Goal: Task Accomplishment & Management: Manage account settings

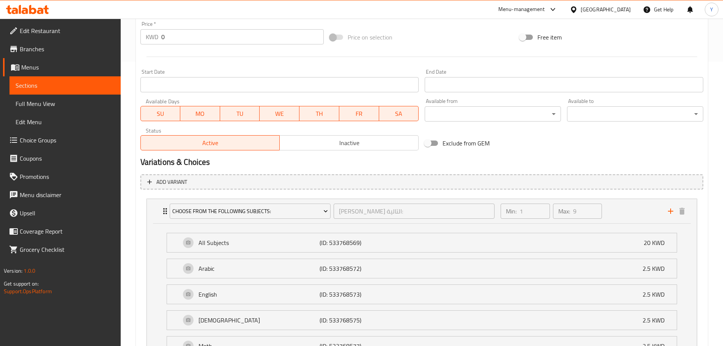
scroll to position [285, 0]
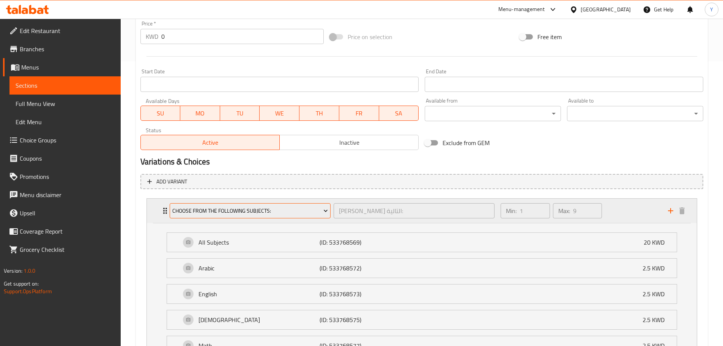
click at [276, 215] on span "Choose From The Following Subjects:" at bounding box center [250, 210] width 156 height 9
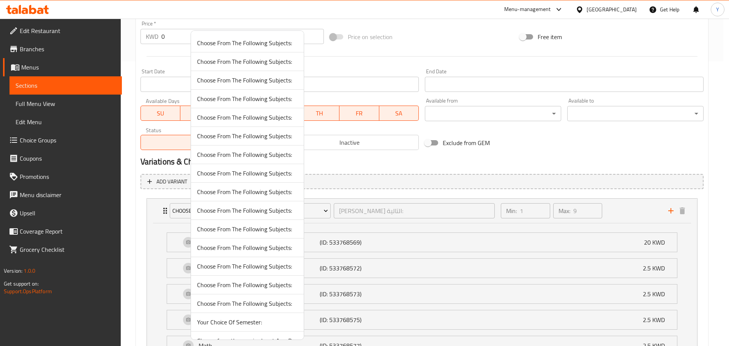
click at [154, 233] on div at bounding box center [364, 173] width 729 height 346
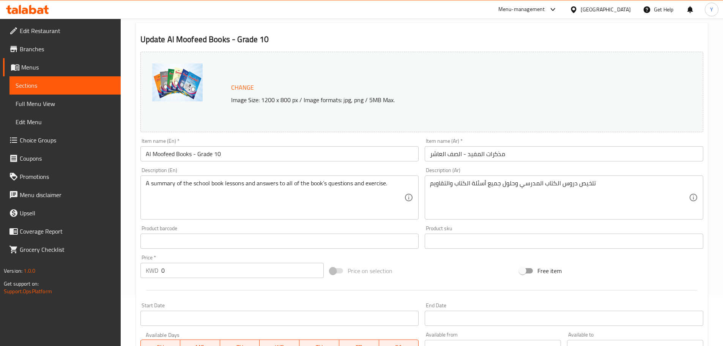
scroll to position [0, 0]
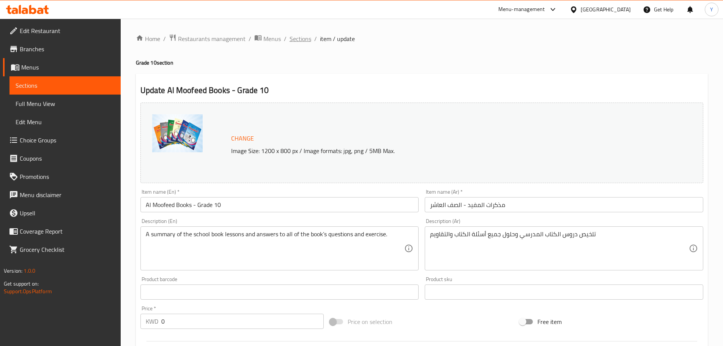
click at [295, 39] on span "Sections" at bounding box center [301, 38] width 22 height 9
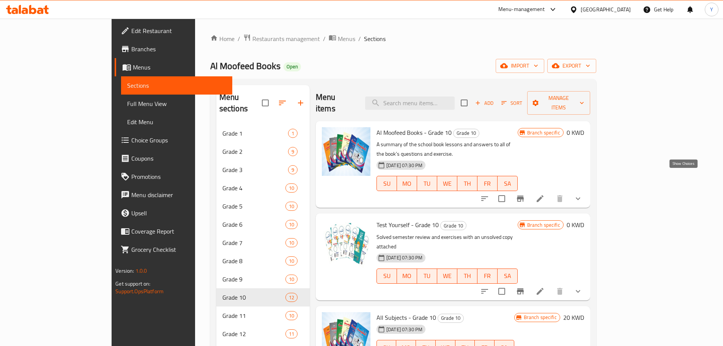
click at [583, 194] on icon "show more" at bounding box center [577, 198] width 9 height 9
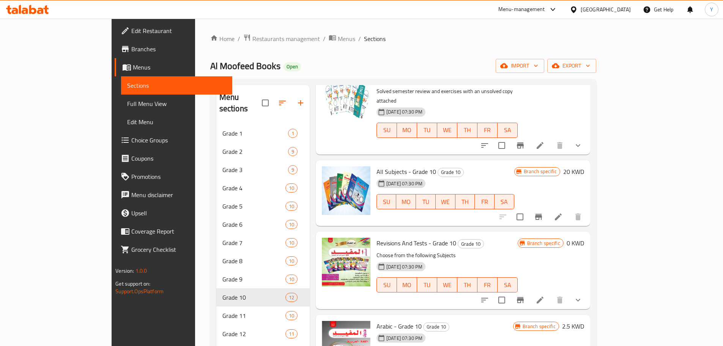
scroll to position [295, 0]
click at [580, 144] on icon "show more" at bounding box center [578, 145] width 5 height 3
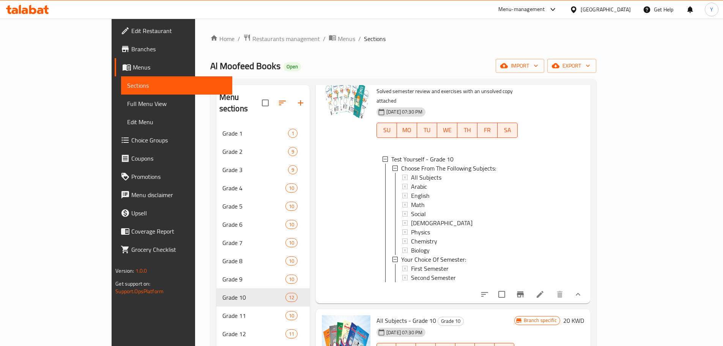
click at [587, 285] on button "show more" at bounding box center [578, 294] width 18 height 18
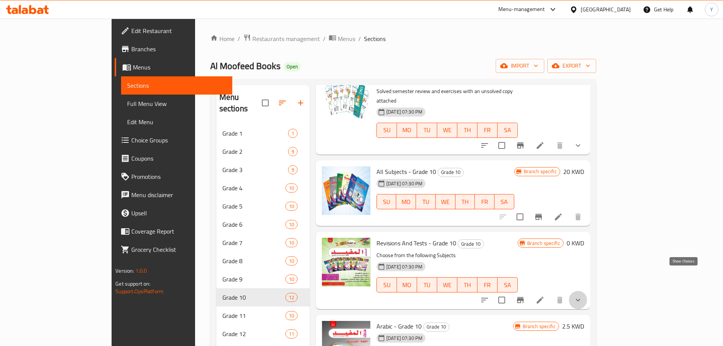
click at [583, 295] on icon "show more" at bounding box center [577, 299] width 9 height 9
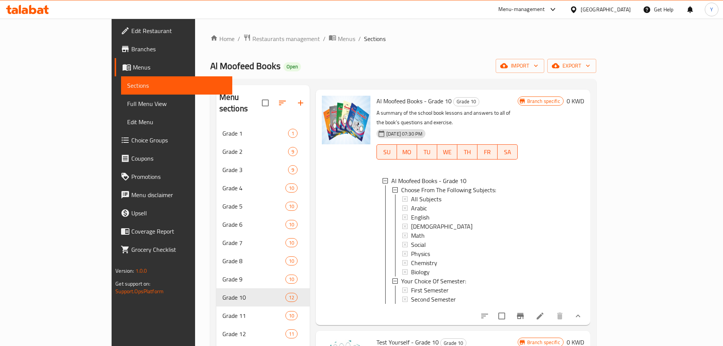
scroll to position [0, 0]
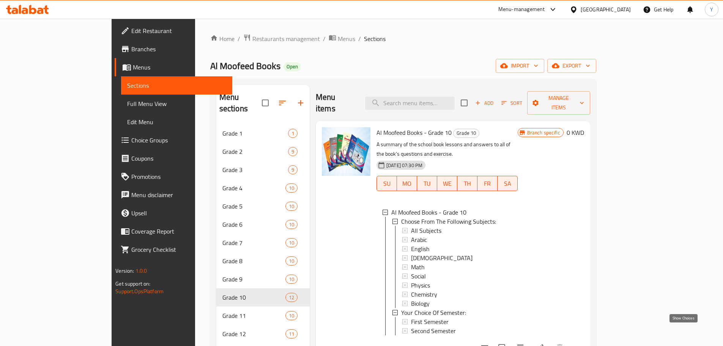
click at [583, 343] on icon "show more" at bounding box center [577, 347] width 9 height 9
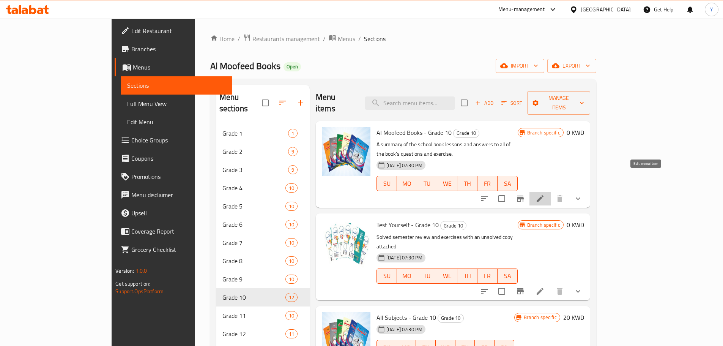
click at [545, 194] on icon at bounding box center [540, 198] width 9 height 9
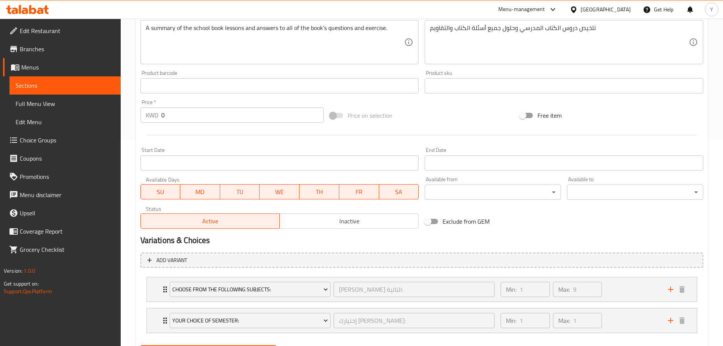
scroll to position [212, 0]
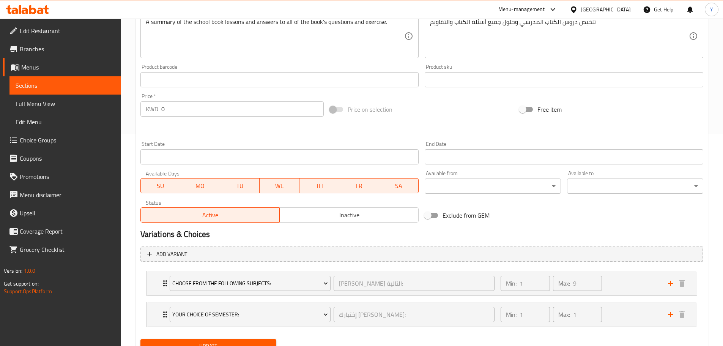
click at [331, 114] on span at bounding box center [337, 109] width 22 height 14
click at [307, 108] on input "0" at bounding box center [242, 108] width 163 height 15
click at [345, 131] on div at bounding box center [421, 129] width 569 height 19
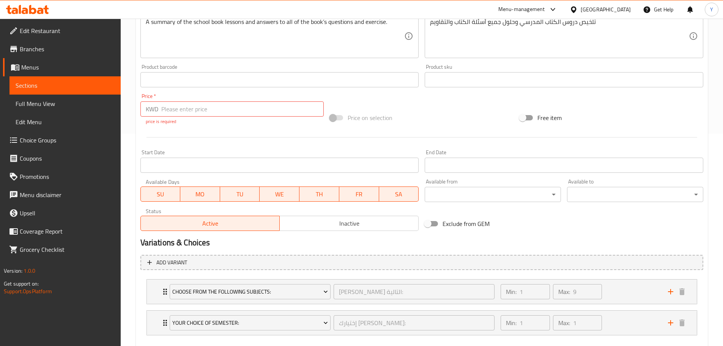
click at [329, 121] on span at bounding box center [337, 117] width 22 height 14
click at [262, 104] on input "number" at bounding box center [242, 108] width 163 height 15
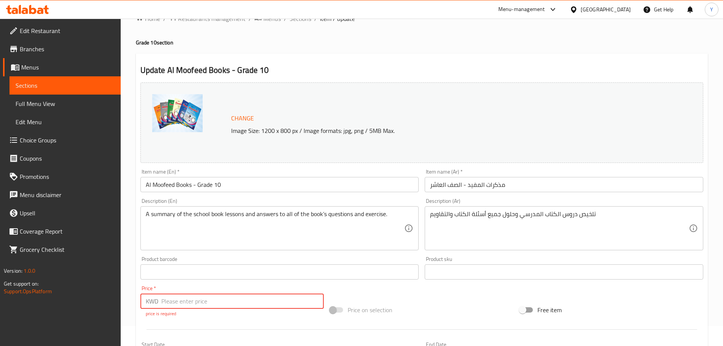
scroll to position [0, 0]
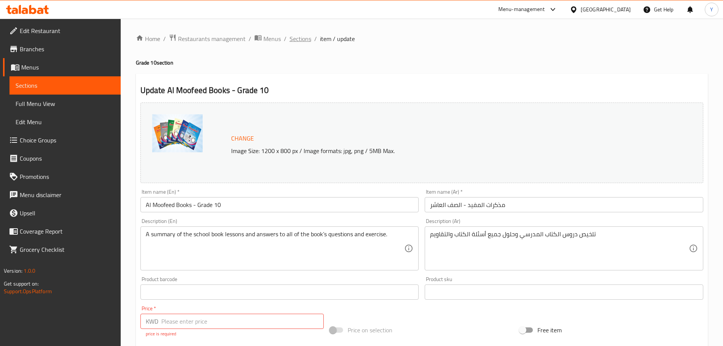
click at [303, 42] on span "Sections" at bounding box center [301, 38] width 22 height 9
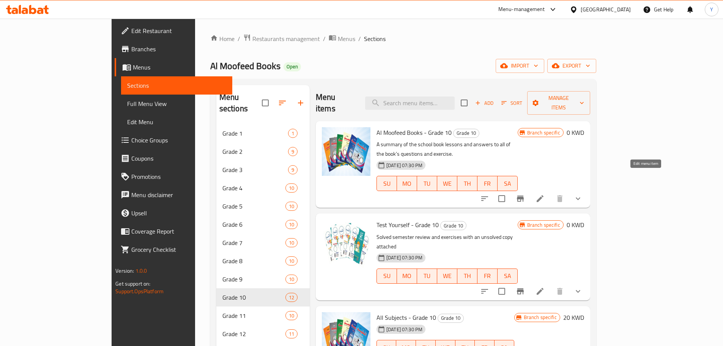
click at [543, 195] on icon at bounding box center [540, 198] width 7 height 7
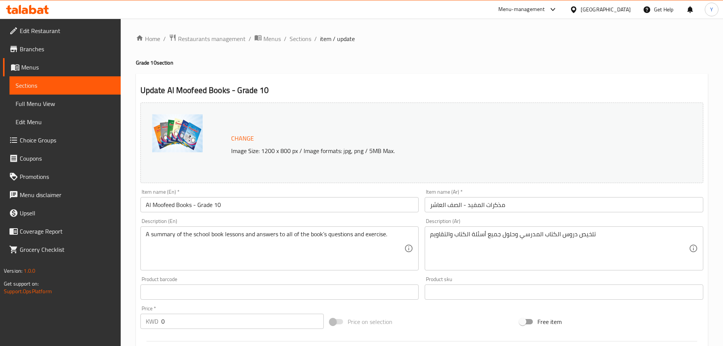
scroll to position [245, 0]
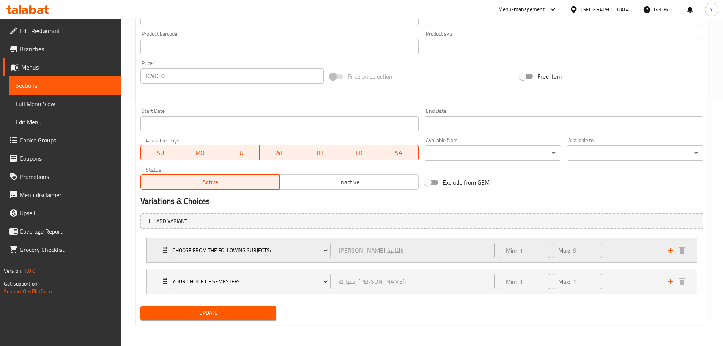
click at [162, 255] on div "Choose From The Following Subjects: [PERSON_NAME] المواد التالية: ​ Min: 1 ​ Ma…" at bounding box center [424, 250] width 527 height 24
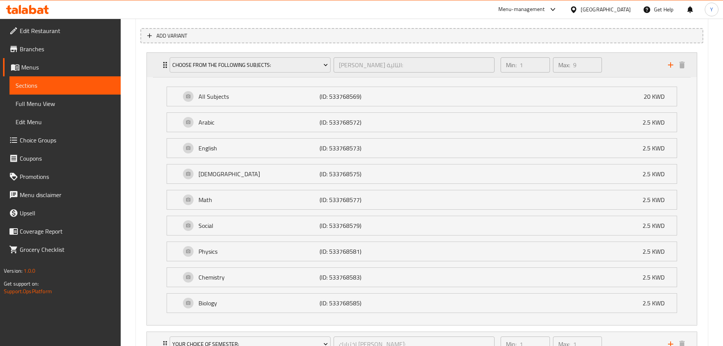
scroll to position [424, 0]
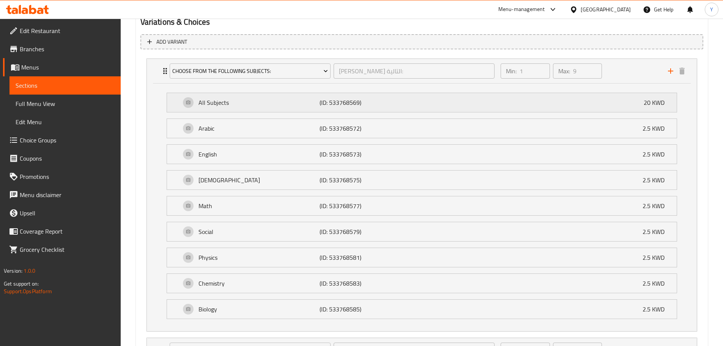
click at [272, 108] on div "All Subjects (ID: 533768569) 20 KWD" at bounding box center [424, 102] width 487 height 19
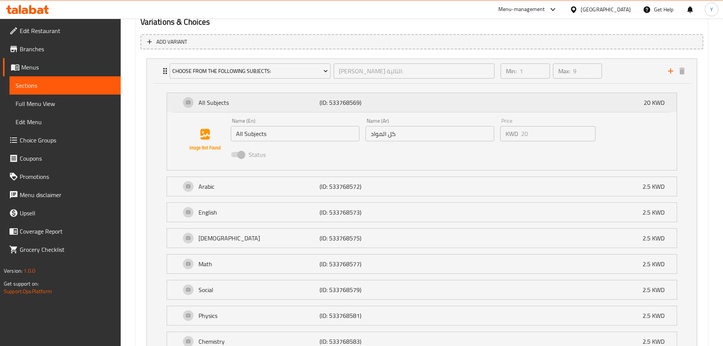
click at [272, 108] on div "All Subjects (ID: 533768569) 20 KWD" at bounding box center [424, 102] width 487 height 19
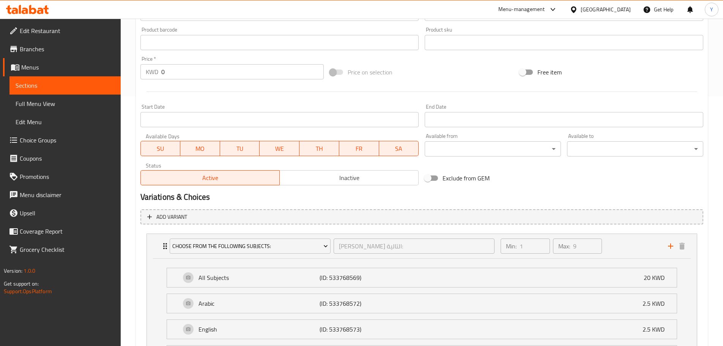
scroll to position [250, 0]
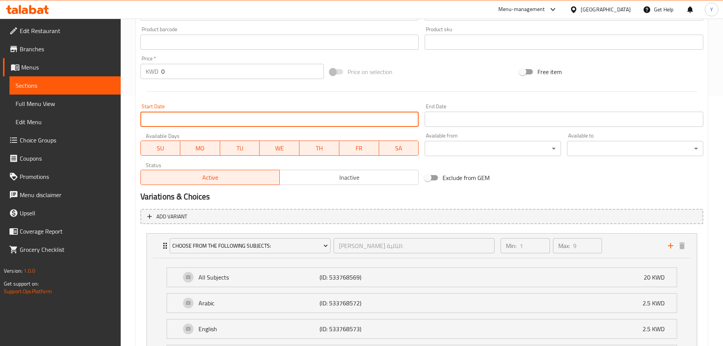
click at [273, 119] on input "Start Date" at bounding box center [279, 119] width 279 height 15
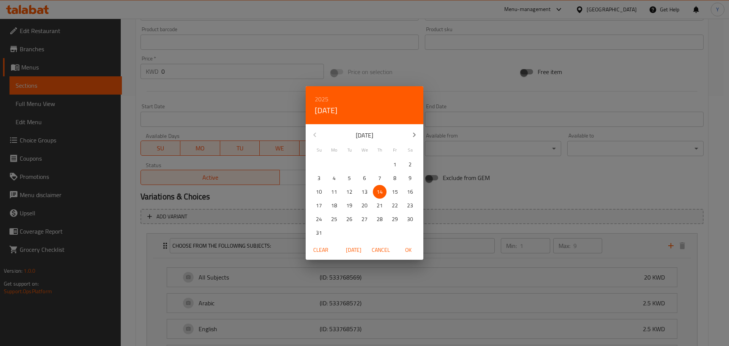
click at [264, 101] on div "2025 Thu, Aug [DATE] Mo Tu We Th Fr Sa 27 28 29 30 31 1 2 3 4 5 6 7 8 9 10 11 1…" at bounding box center [364, 173] width 729 height 346
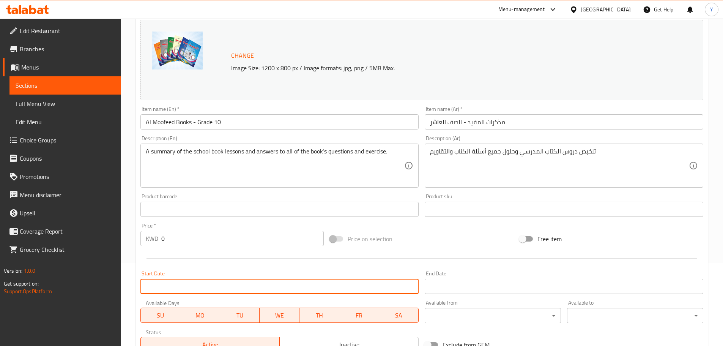
scroll to position [0, 0]
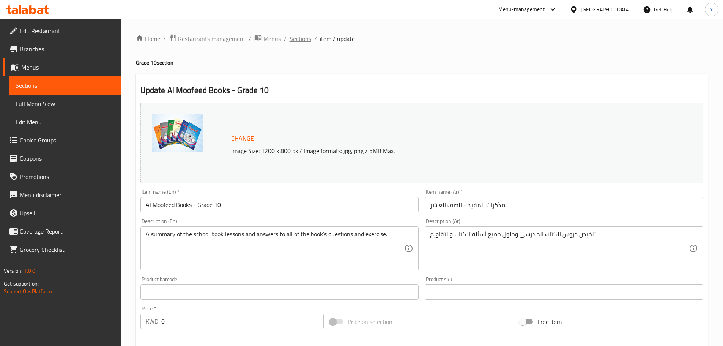
click at [298, 36] on span "Sections" at bounding box center [301, 38] width 22 height 9
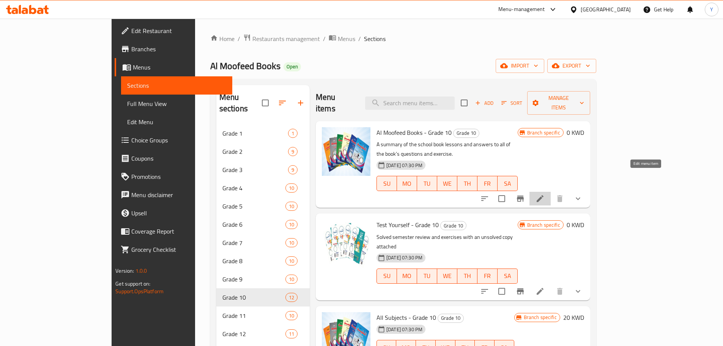
click at [543, 195] on icon at bounding box center [540, 198] width 7 height 7
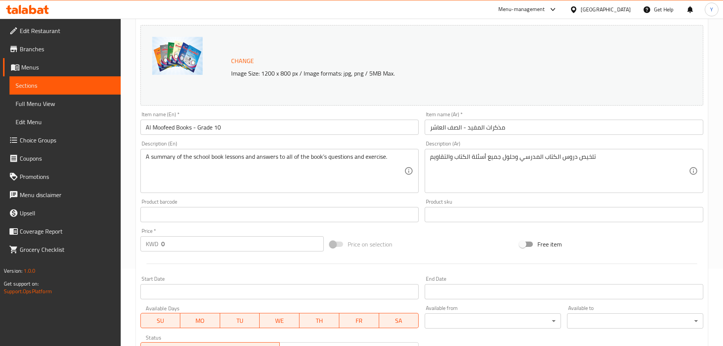
scroll to position [78, 0]
click at [203, 242] on input "0" at bounding box center [242, 243] width 163 height 15
click at [247, 258] on div at bounding box center [421, 263] width 569 height 19
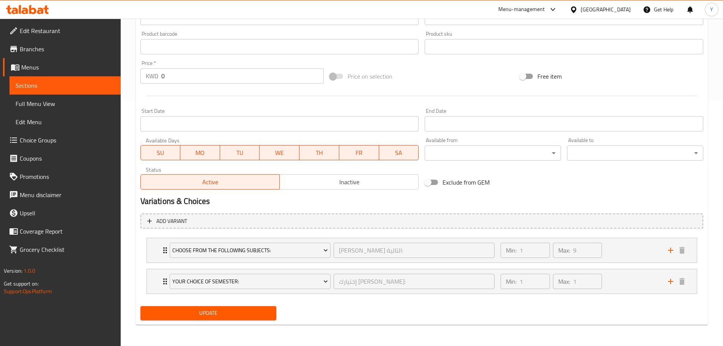
scroll to position [245, 0]
click at [163, 251] on icon "Expand" at bounding box center [165, 250] width 9 height 9
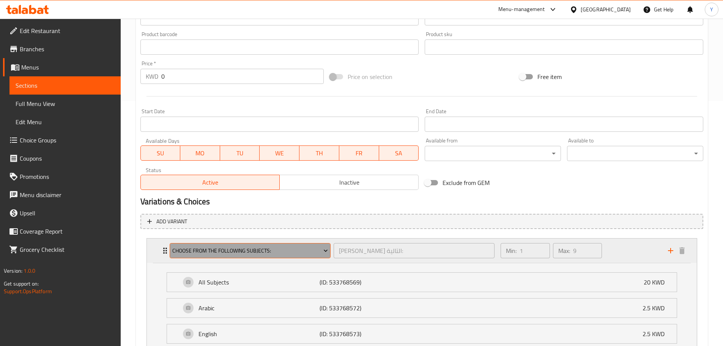
click at [274, 252] on span "Choose From The Following Subjects:" at bounding box center [250, 250] width 156 height 9
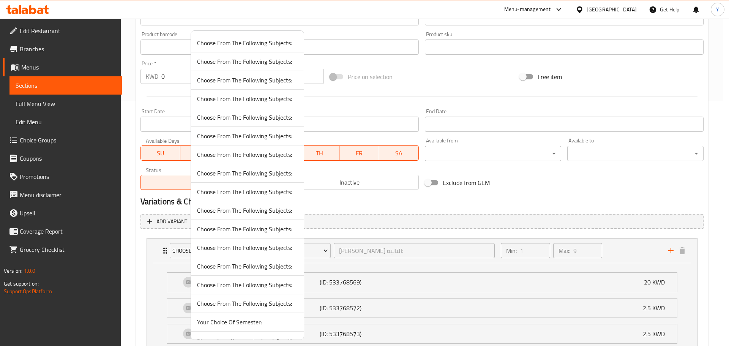
click at [344, 234] on div at bounding box center [364, 173] width 729 height 346
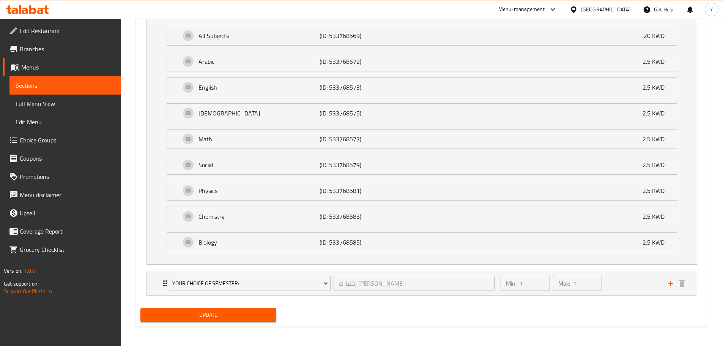
scroll to position [492, 0]
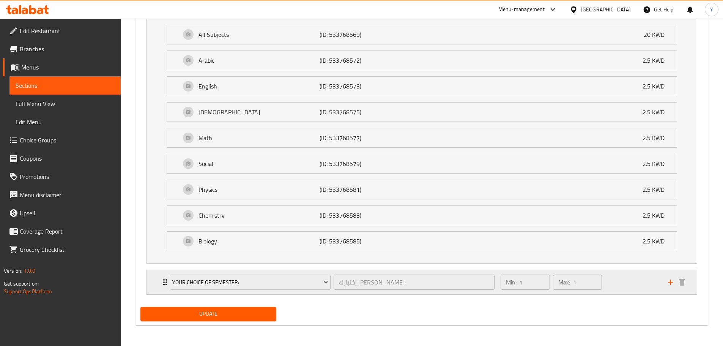
click at [162, 283] on icon "Expand" at bounding box center [165, 281] width 9 height 9
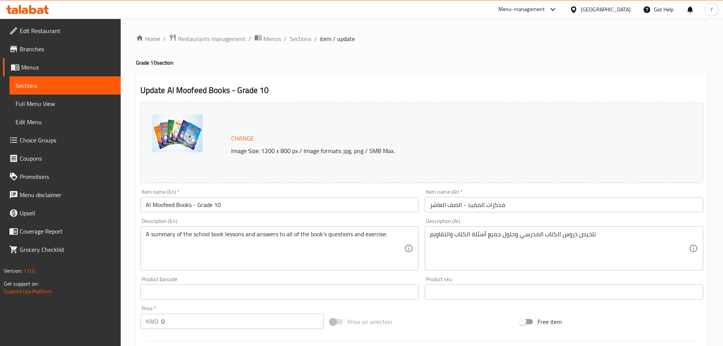
scroll to position [85, 0]
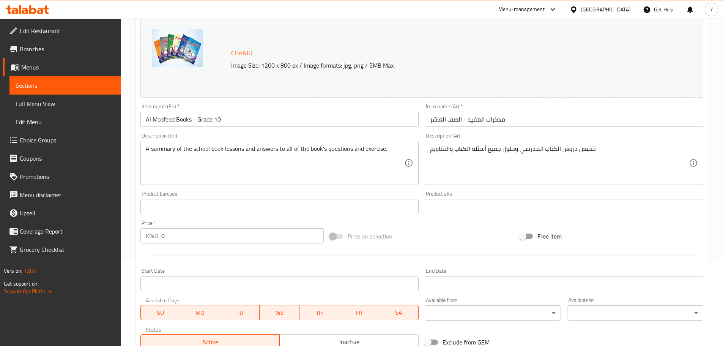
click at [189, 234] on input "0" at bounding box center [242, 235] width 163 height 15
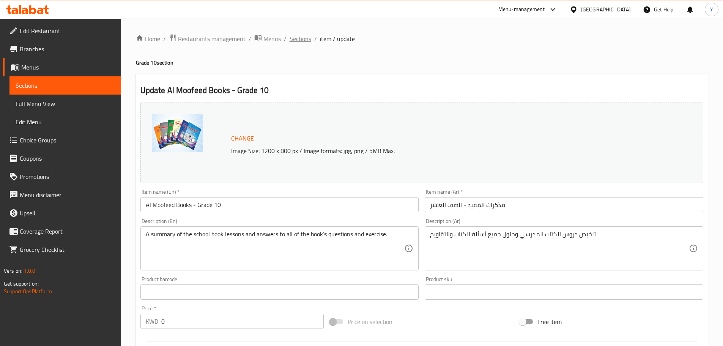
click at [306, 40] on span "Sections" at bounding box center [301, 38] width 22 height 9
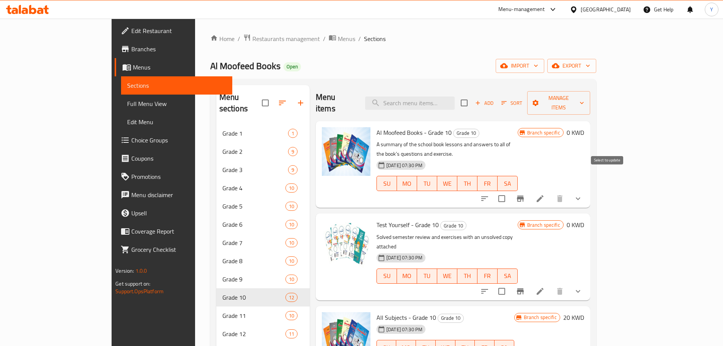
click at [510, 191] on input "checkbox" at bounding box center [502, 199] width 16 height 16
checkbox input "true"
click at [494, 189] on button "sort-choices" at bounding box center [485, 198] width 18 height 18
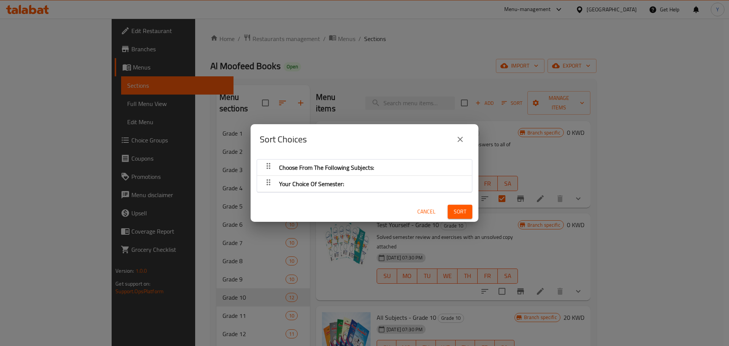
click at [458, 140] on icon "close" at bounding box center [459, 139] width 9 height 9
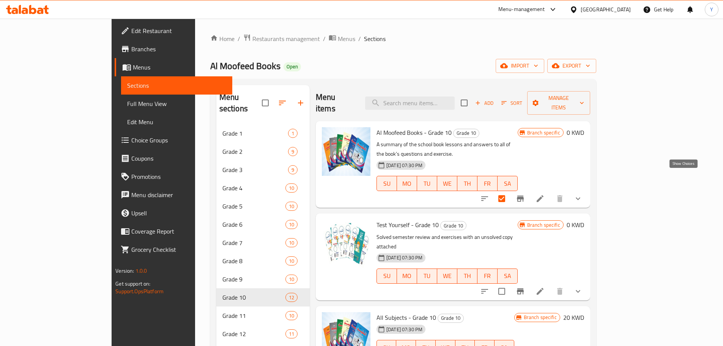
click at [583, 194] on icon "show more" at bounding box center [577, 198] width 9 height 9
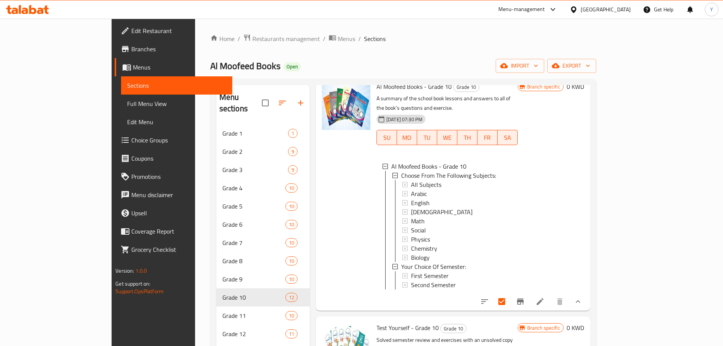
scroll to position [47, 0]
click at [551, 293] on li at bounding box center [539, 300] width 21 height 14
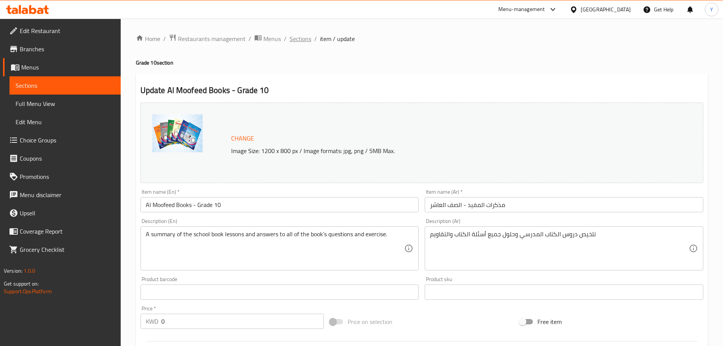
click at [300, 39] on span "Sections" at bounding box center [301, 38] width 22 height 9
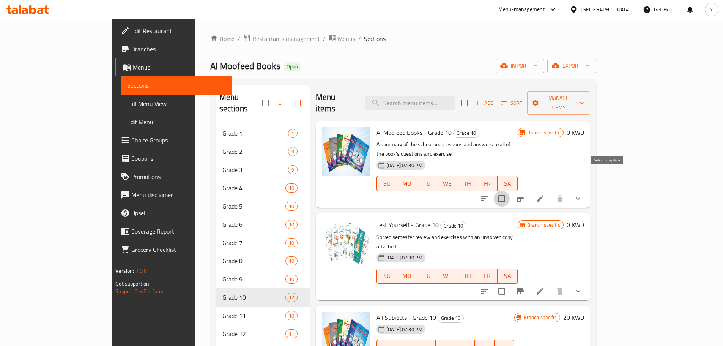
click at [510, 191] on input "checkbox" at bounding box center [502, 199] width 16 height 16
checkbox input "true"
click at [545, 194] on icon at bounding box center [540, 198] width 9 height 9
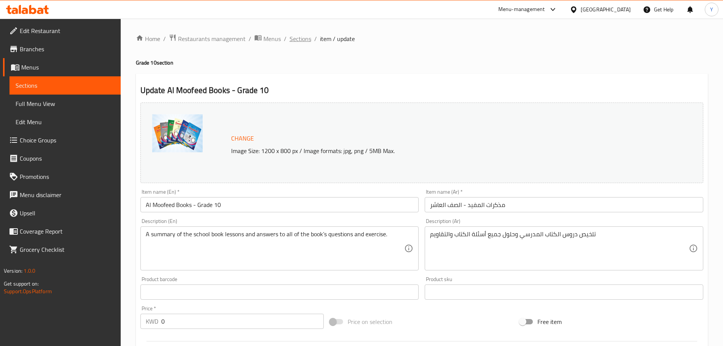
click at [298, 36] on span "Sections" at bounding box center [301, 38] width 22 height 9
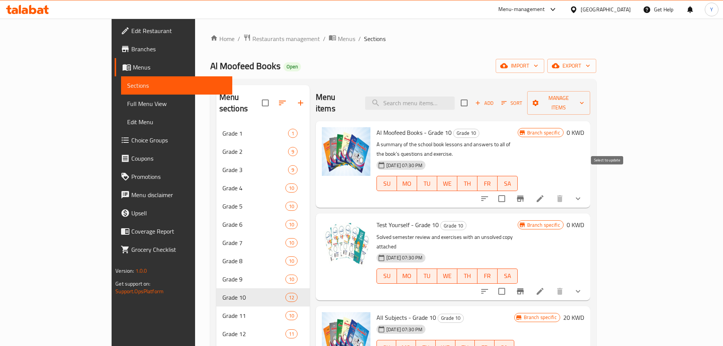
click at [510, 191] on input "checkbox" at bounding box center [502, 199] width 16 height 16
checkbox input "false"
click at [394, 127] on span "Al Moofeed Books - Grade 10" at bounding box center [413, 132] width 75 height 11
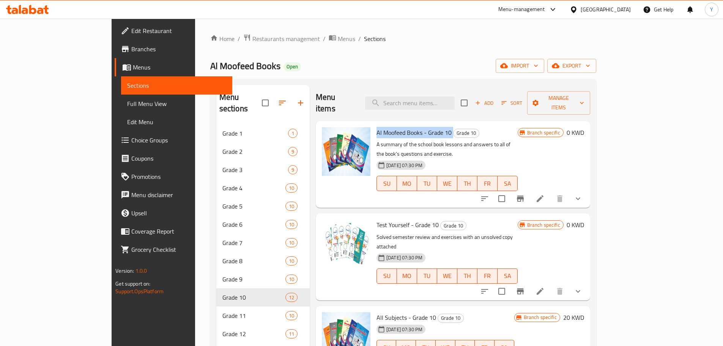
click at [394, 127] on span "Al Moofeed Books - Grade 10" at bounding box center [413, 132] width 75 height 11
copy h6 "Al Moofeed Books - Grade 10"
click at [491, 140] on p "A summary of the school book lessons and answers to all of the book’s questions…" at bounding box center [446, 149] width 141 height 19
click at [545, 194] on icon at bounding box center [540, 198] width 9 height 9
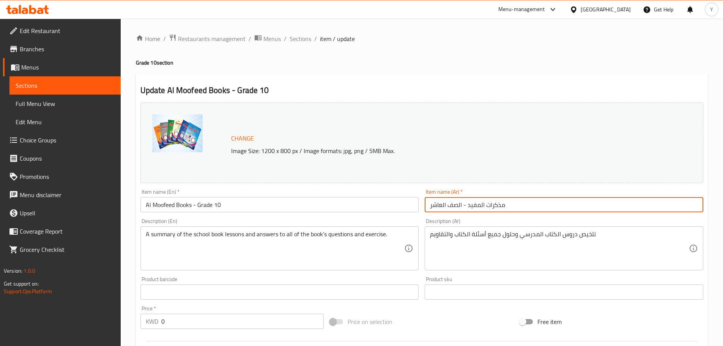
click at [470, 205] on input "مذكرات المفيد - الصف العاشر" at bounding box center [564, 204] width 279 height 15
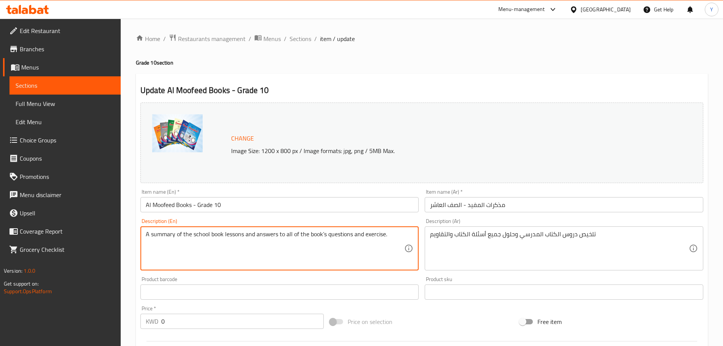
click at [313, 235] on textarea "A summary of the school book lessons and answers to all of the book’s questions…" at bounding box center [275, 248] width 259 height 36
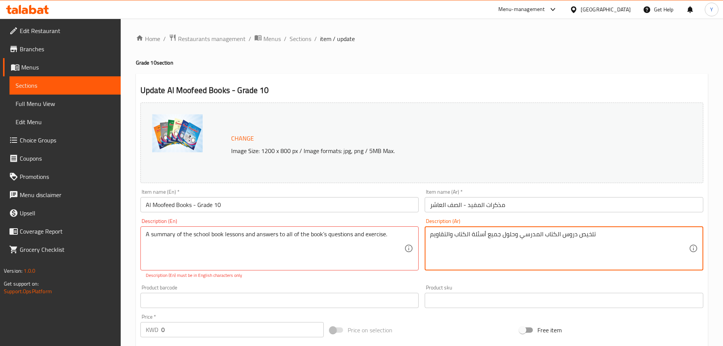
click at [495, 231] on textarea "تلخيص دروس الكتاب المدرسي وحلول جميع أسئلة الكتاب والتقاويم" at bounding box center [559, 248] width 259 height 36
click at [472, 57] on div "Home / Restaurants management / Menus / Sections / item / update Grade 10 secti…" at bounding box center [422, 309] width 572 height 550
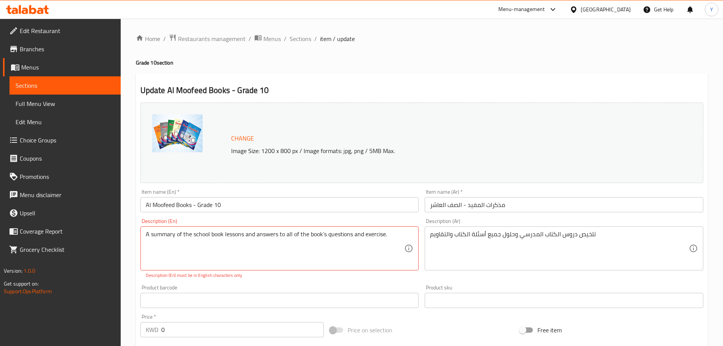
click at [198, 149] on img at bounding box center [177, 133] width 50 height 38
click at [425, 68] on div "Home / Restaurants management / Menus / Sections / item / update Grade 10 secti…" at bounding box center [422, 309] width 572 height 550
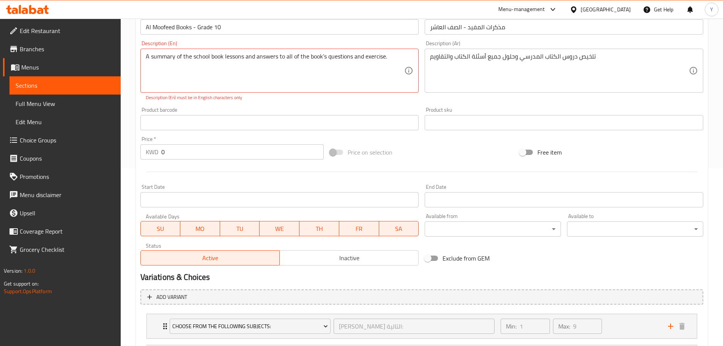
scroll to position [254, 0]
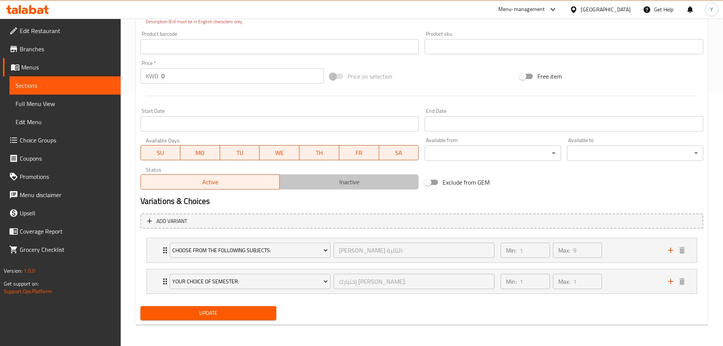
click at [330, 187] on button "Inactive" at bounding box center [348, 181] width 139 height 15
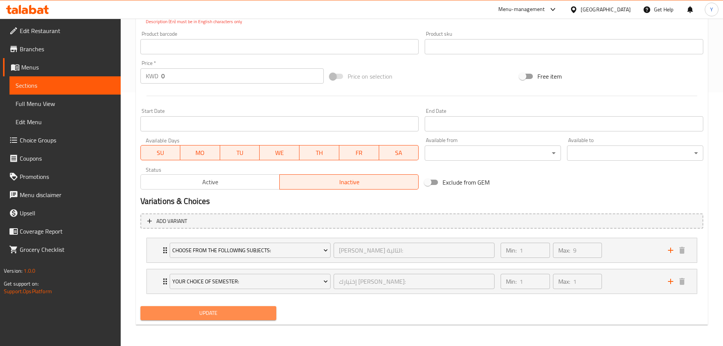
click at [211, 315] on span "Update" at bounding box center [208, 312] width 124 height 9
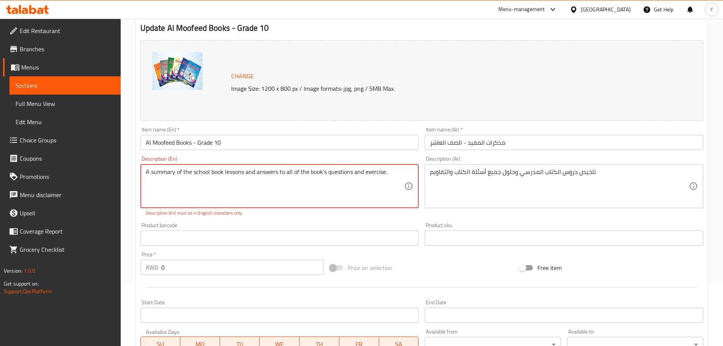
scroll to position [0, 0]
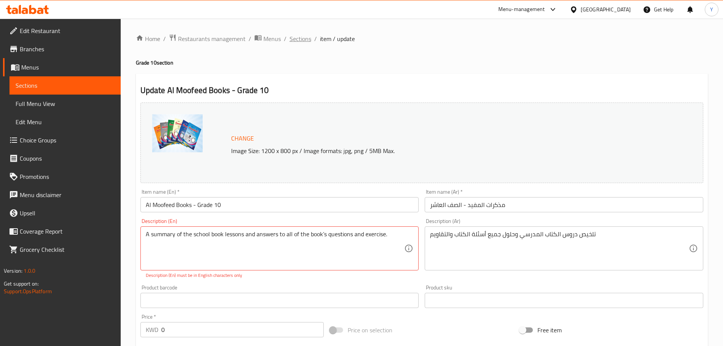
click at [308, 38] on span "Sections" at bounding box center [301, 38] width 22 height 9
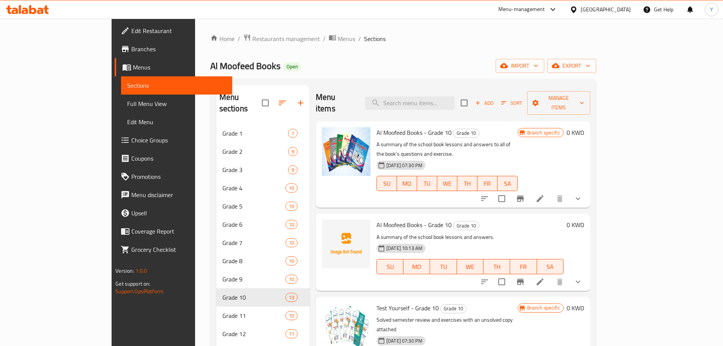
scroll to position [14, 0]
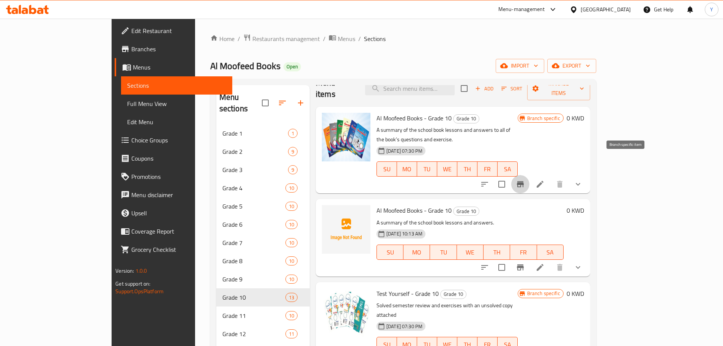
click at [524, 181] on icon "Branch-specific-item" at bounding box center [520, 184] width 7 height 6
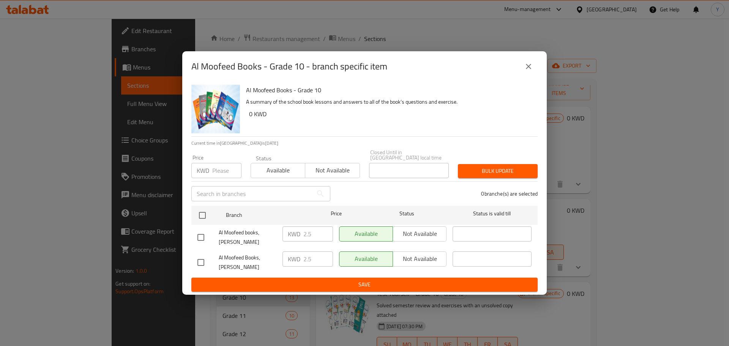
click at [407, 235] on div "Available Not available" at bounding box center [392, 233] width 107 height 15
click at [408, 254] on div "Available Not available" at bounding box center [392, 258] width 107 height 15
click at [194, 235] on input "checkbox" at bounding box center [201, 237] width 16 height 16
checkbox input "true"
click at [203, 259] on input "checkbox" at bounding box center [201, 262] width 16 height 16
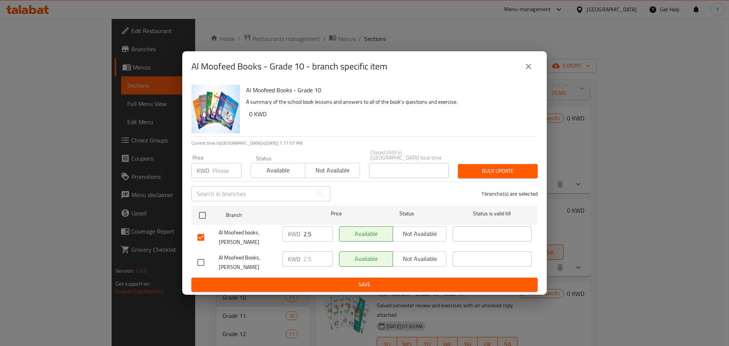
checkbox input "true"
click at [419, 238] on span "Not available" at bounding box center [419, 233] width 47 height 11
click at [419, 253] on span "Not available" at bounding box center [419, 258] width 47 height 11
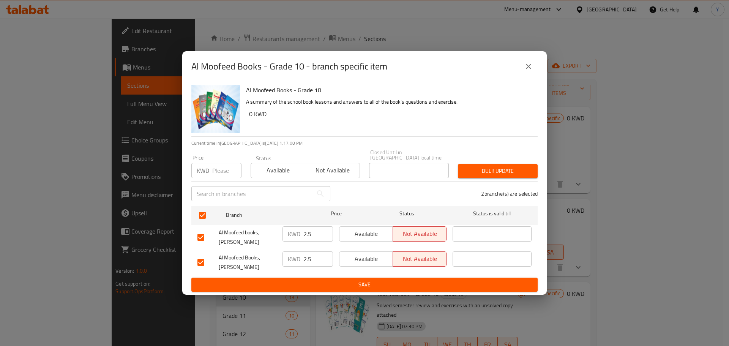
click at [349, 280] on span "Save" at bounding box center [364, 284] width 334 height 9
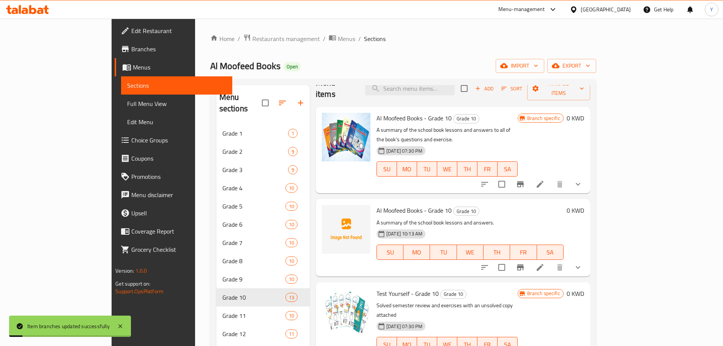
click at [529, 175] on button "Branch-specific-item" at bounding box center [520, 184] width 18 height 18
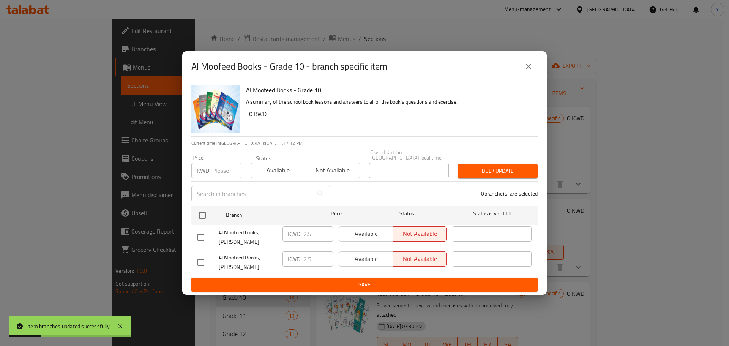
click at [329, 178] on button "Not available" at bounding box center [332, 170] width 55 height 15
click at [334, 283] on button "Save" at bounding box center [364, 284] width 346 height 14
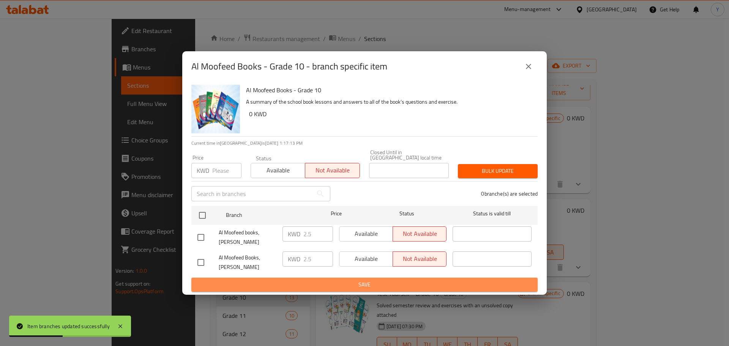
click at [334, 282] on button "Save" at bounding box center [364, 284] width 346 height 14
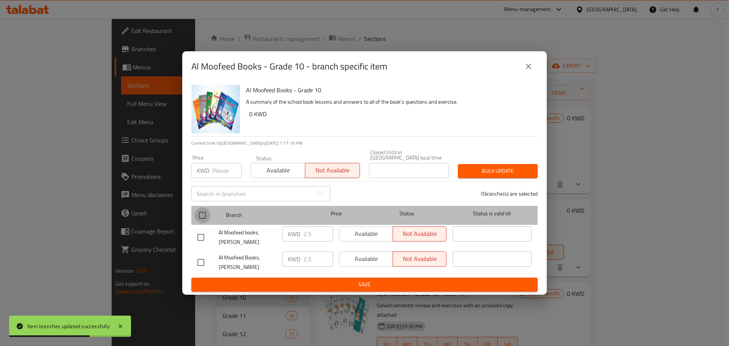
click at [201, 219] on input "checkbox" at bounding box center [202, 215] width 16 height 16
checkbox input "true"
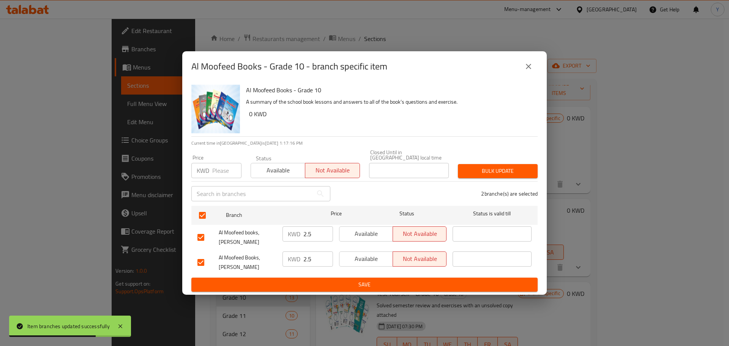
click at [265, 280] on span "Save" at bounding box center [364, 284] width 334 height 9
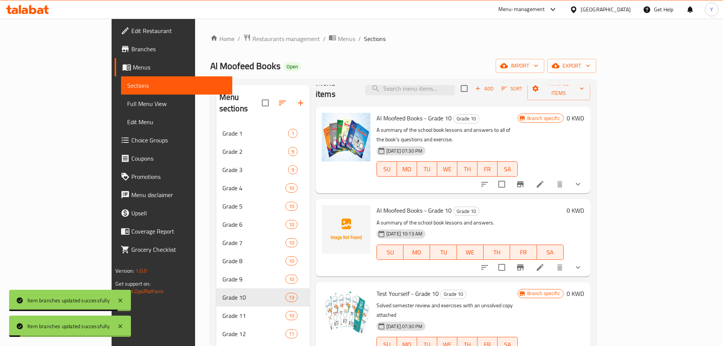
scroll to position [0, 0]
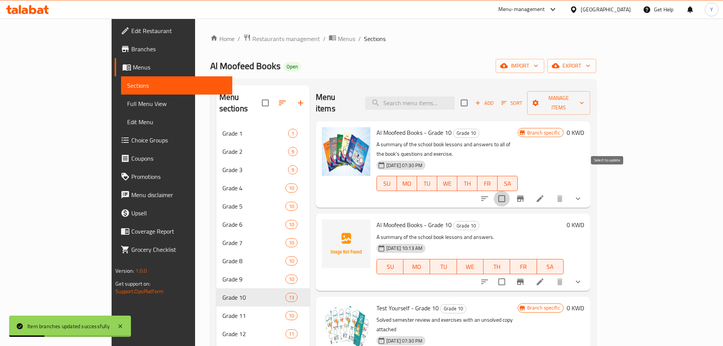
click at [510, 191] on input "checkbox" at bounding box center [502, 199] width 16 height 16
click at [584, 101] on span "Manage items" at bounding box center [558, 102] width 51 height 19
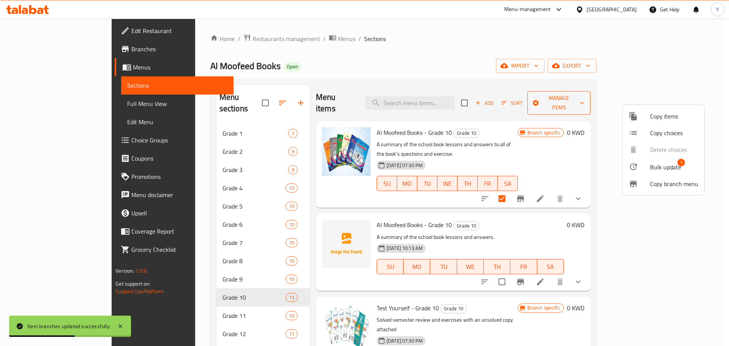
click at [646, 101] on div at bounding box center [364, 173] width 729 height 346
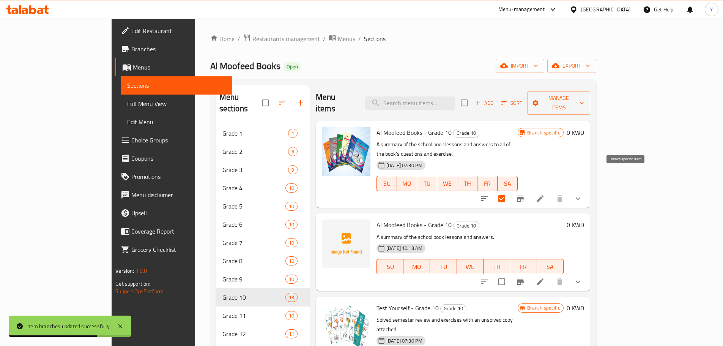
click at [529, 189] on button "Branch-specific-item" at bounding box center [520, 198] width 18 height 18
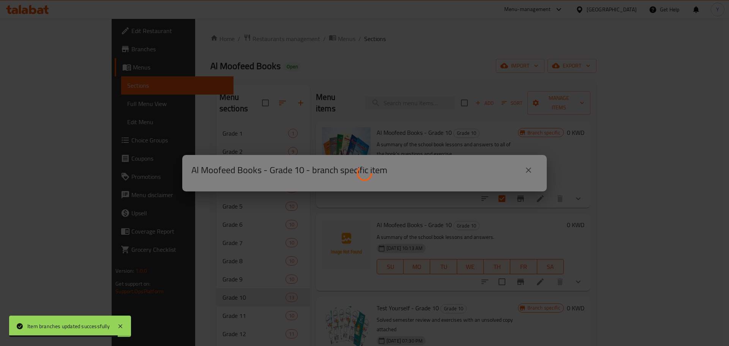
click at [632, 181] on div at bounding box center [364, 173] width 729 height 346
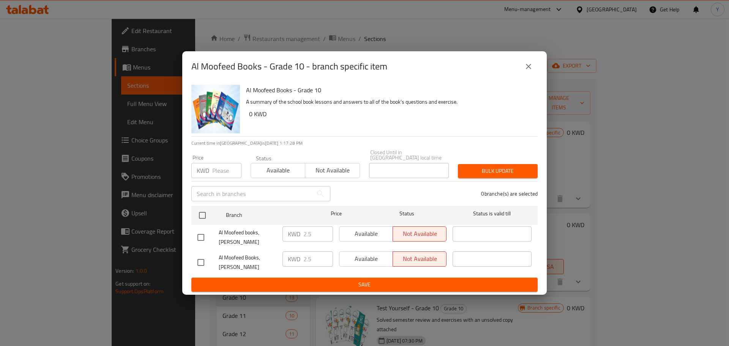
click at [527, 71] on icon "close" at bounding box center [528, 66] width 9 height 9
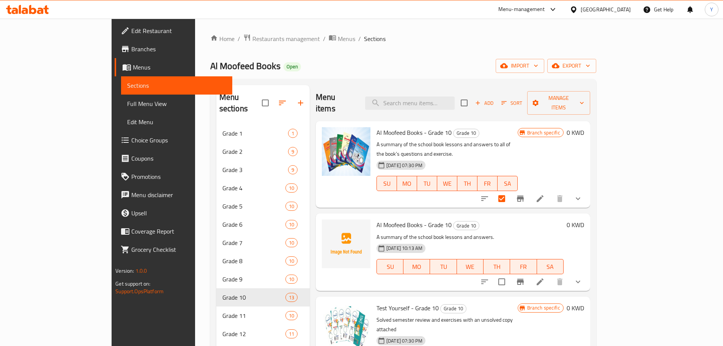
click at [590, 192] on div "Menu items Add Sort Manage items Al Moofeed Books - Grade 10 Grade 10 A summary…" at bounding box center [450, 258] width 280 height 346
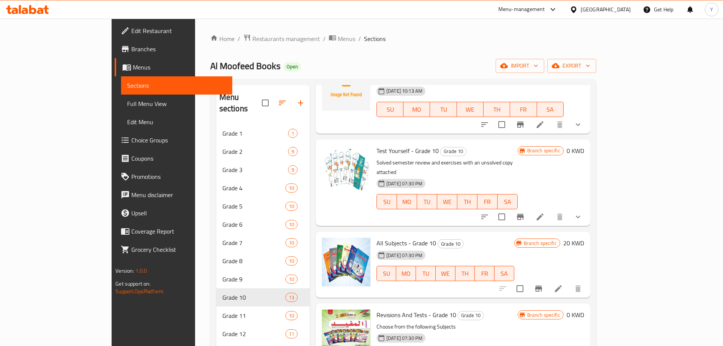
scroll to position [159, 0]
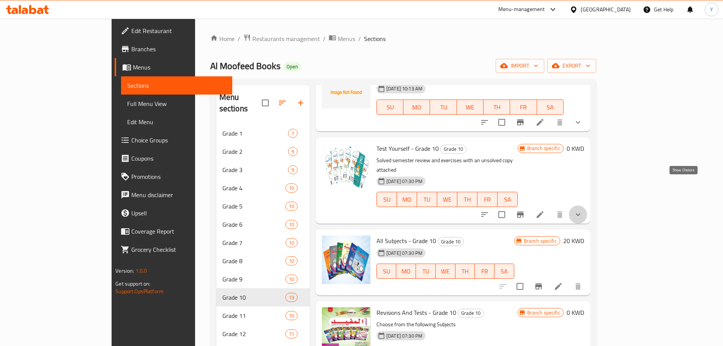
click at [583, 210] on icon "show more" at bounding box center [577, 214] width 9 height 9
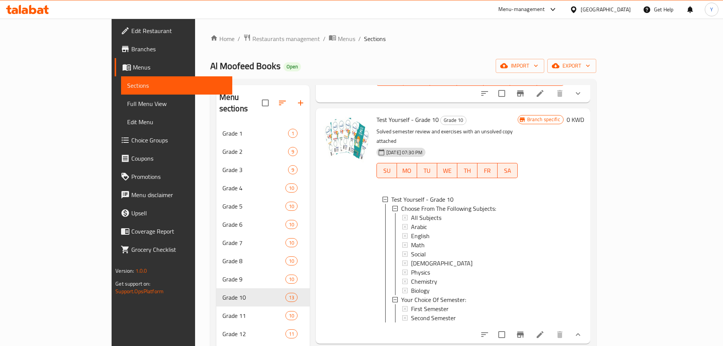
scroll to position [189, 0]
drag, startPoint x: 683, startPoint y: 185, endPoint x: 682, endPoint y: 180, distance: 5.1
click at [584, 180] on div "Branch specific 0 KWD" at bounding box center [551, 225] width 66 height 223
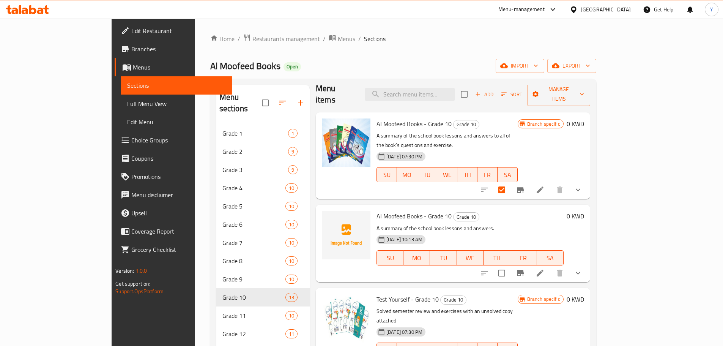
scroll to position [0, 0]
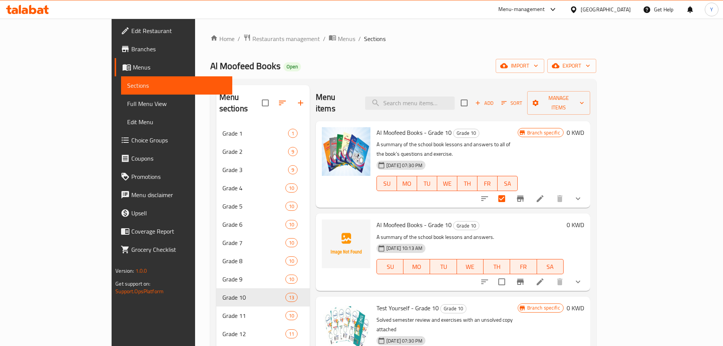
click at [473, 44] on div "Home / Restaurants management / Menus / Sections Al Moofeed Books Open import e…" at bounding box center [403, 235] width 386 height 403
click at [510, 191] on input "checkbox" at bounding box center [502, 199] width 16 height 16
checkbox input "false"
click at [528, 232] on p "A summary of the school book lessons and answers." at bounding box center [469, 236] width 187 height 9
click at [436, 87] on div "Menu items Add Sort Manage items" at bounding box center [453, 103] width 274 height 36
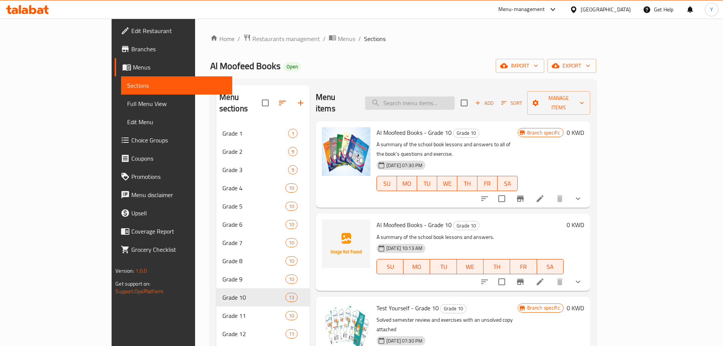
click at [450, 96] on input "search" at bounding box center [410, 102] width 90 height 13
click at [518, 97] on div "Menu items Add Sort Manage items" at bounding box center [453, 103] width 274 height 36
click at [443, 78] on div "Home / Restaurants management / Menus / Sections Al Moofeed Books Open import e…" at bounding box center [403, 235] width 386 height 403
click at [444, 100] on input "search" at bounding box center [410, 102] width 90 height 13
click at [437, 62] on div "Al Moofeed Books Open import export" at bounding box center [403, 66] width 386 height 14
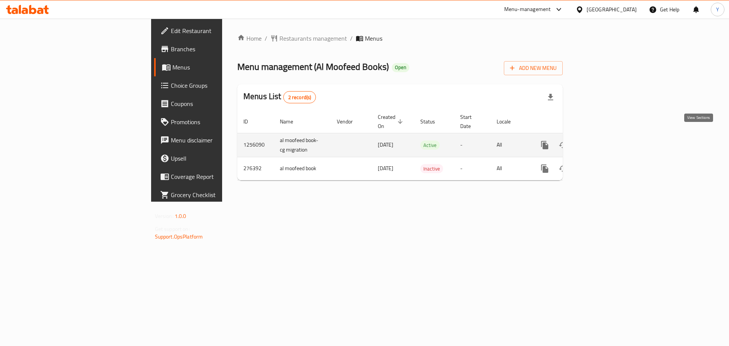
click at [604, 140] on icon "enhanced table" at bounding box center [599, 144] width 9 height 9
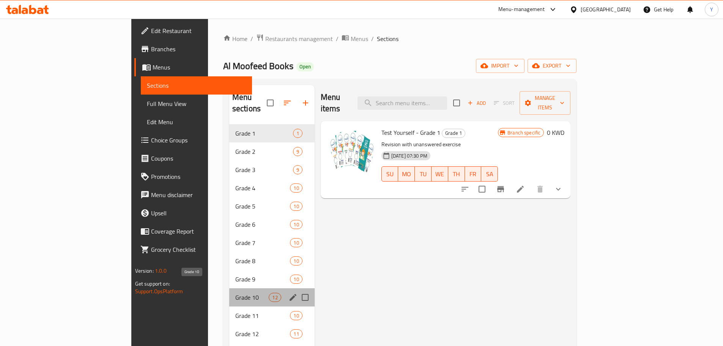
click at [235, 293] on span "Grade 10" at bounding box center [252, 297] width 34 height 9
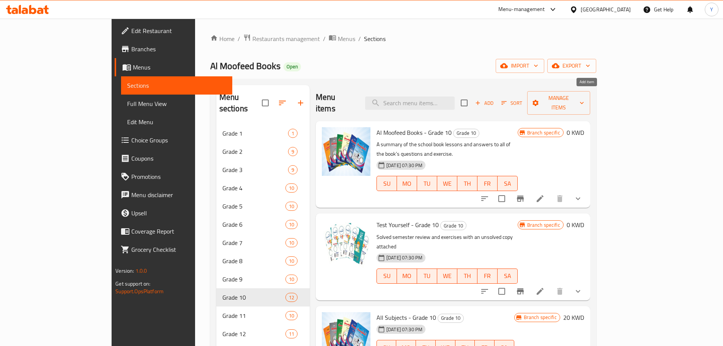
click at [495, 99] on span "Add" at bounding box center [484, 103] width 20 height 9
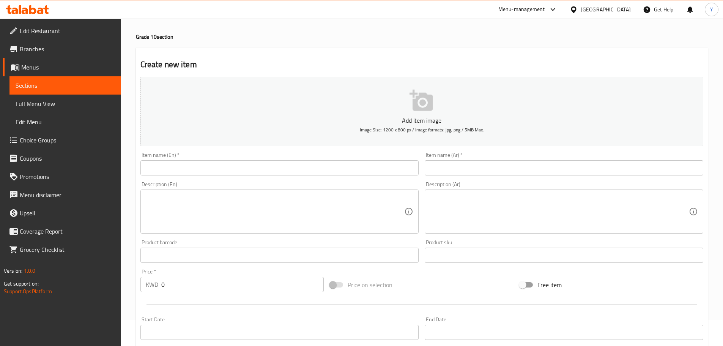
scroll to position [26, 0]
drag, startPoint x: 304, startPoint y: 158, endPoint x: 305, endPoint y: 162, distance: 4.3
click at [304, 159] on div "Item name (En)   * Item name (En) *" at bounding box center [279, 163] width 279 height 23
click at [305, 173] on input "text" at bounding box center [279, 167] width 279 height 15
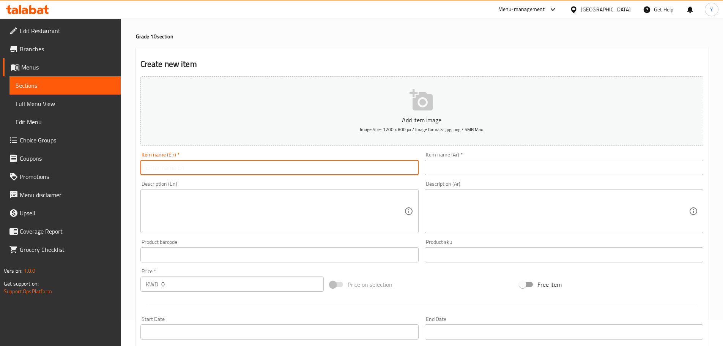
paste input "Al Moofeed Books - Grade 10"
type input "Al Moofeed Books - Grade 10"
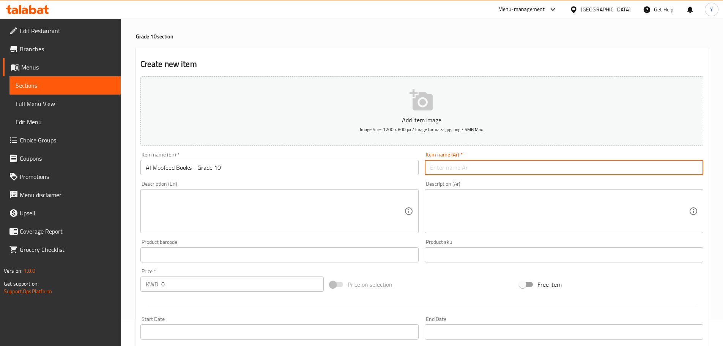
paste input "مذكرات المفيد - الصف العاشر"
click at [490, 165] on input "مذكرات المفيد - الصف العاشر" at bounding box center [564, 167] width 279 height 15
type input "مذكرات المفيد - الصف العاشر"
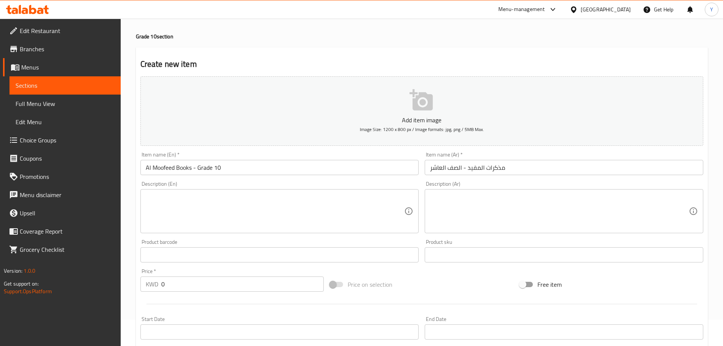
click at [310, 232] on div "Description (En)" at bounding box center [279, 211] width 279 height 44
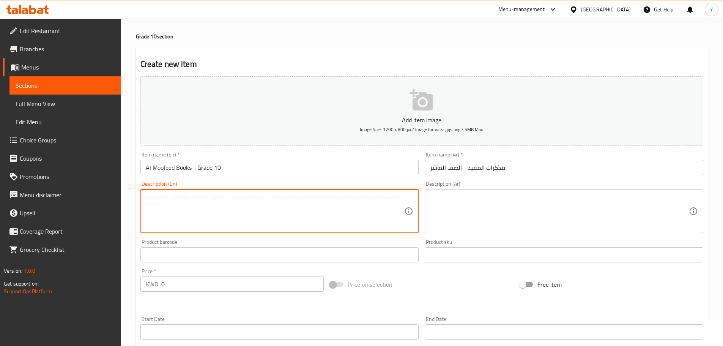
paste textarea "A summary of the school book lessons and answers to all of the book’s questions…"
type textarea "A summary of the school book lessons and answers to all of the book’s questions…"
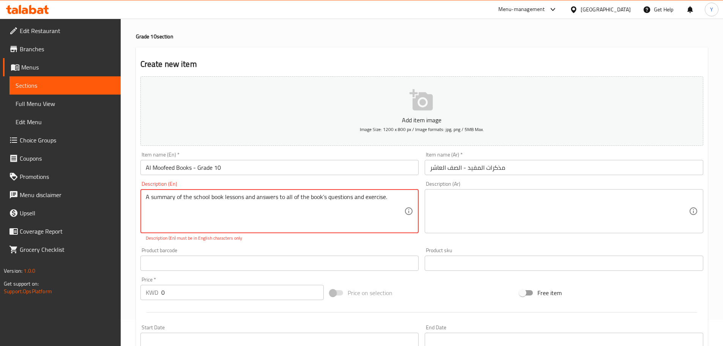
paste textarea "تلخيص دروس الكتاب المدرسي وحلول جميع أسئلة الكتاب والتقاويم"
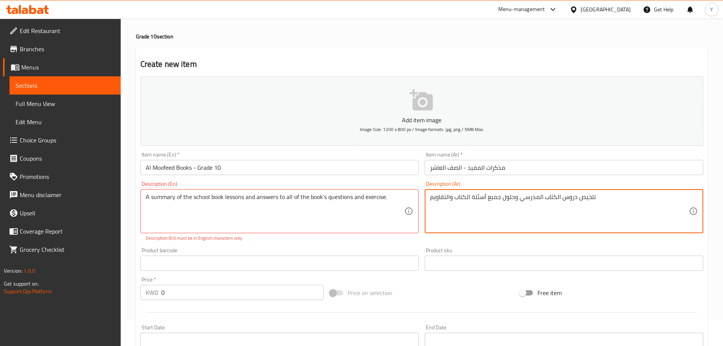
type textarea "تلخيص دروس الكتاب المدرسي وحلول جميع أسئلة الكتاب والتقاويم"
click at [409, 36] on h4 "Grade 10 section" at bounding box center [422, 37] width 572 height 8
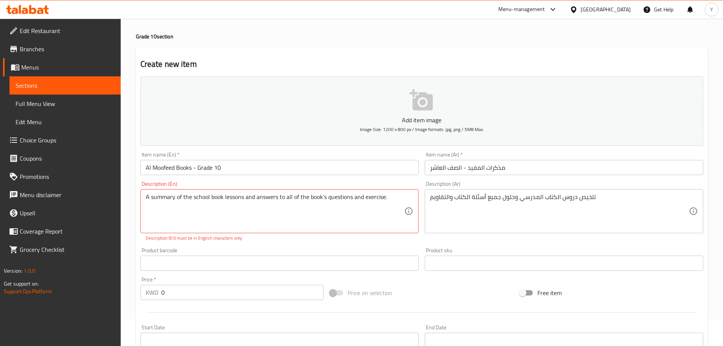
click at [455, 102] on button "Add item image Image Size: 1200 x 800 px / Image formats: jpg, png / 5MB Max." at bounding box center [421, 110] width 563 height 69
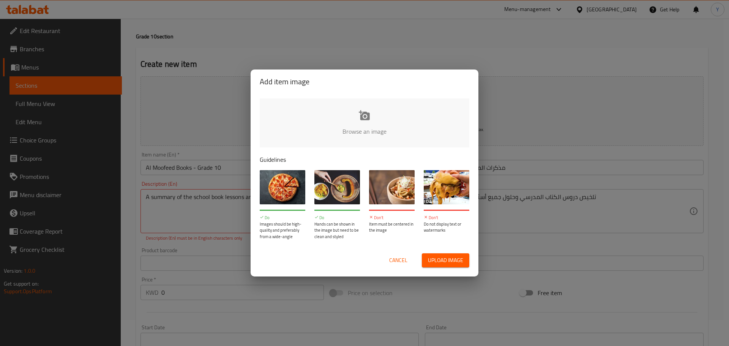
click at [386, 121] on input "file" at bounding box center [621, 133] width 723 height 71
type input "C:\fakepath\blob_638106805347750519.png"
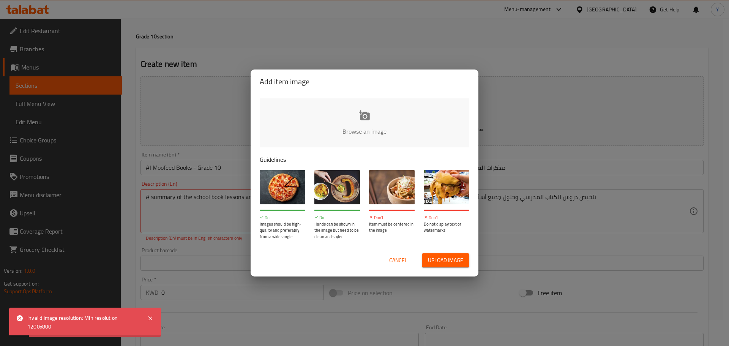
click at [362, 118] on input "file" at bounding box center [621, 133] width 723 height 71
click at [399, 258] on span "Cancel" at bounding box center [398, 259] width 18 height 9
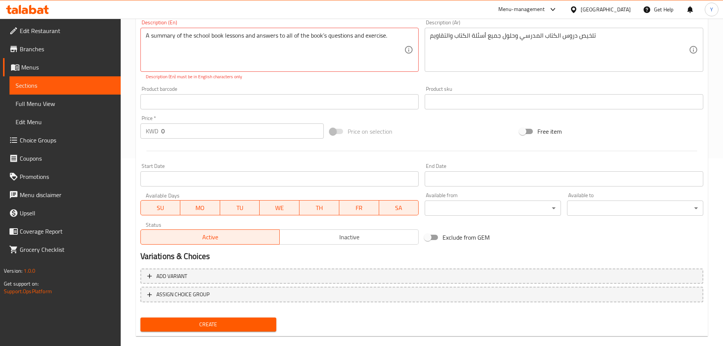
scroll to position [199, 0]
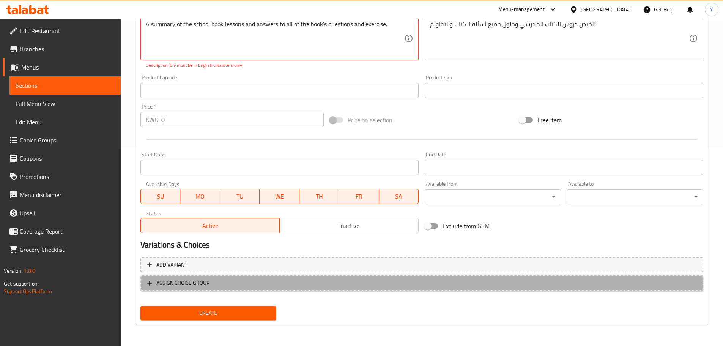
click at [163, 284] on span "ASSIGN CHOICE GROUP" at bounding box center [182, 282] width 53 height 9
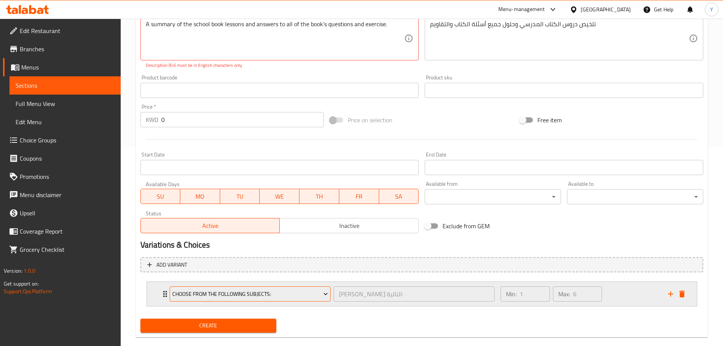
click at [247, 289] on span "Choose From The Following Subjects:" at bounding box center [250, 293] width 156 height 9
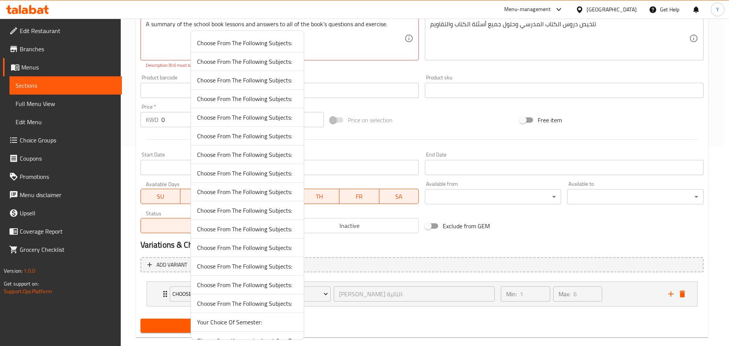
click at [287, 40] on span "Choose From The Following Subjects:" at bounding box center [247, 42] width 101 height 9
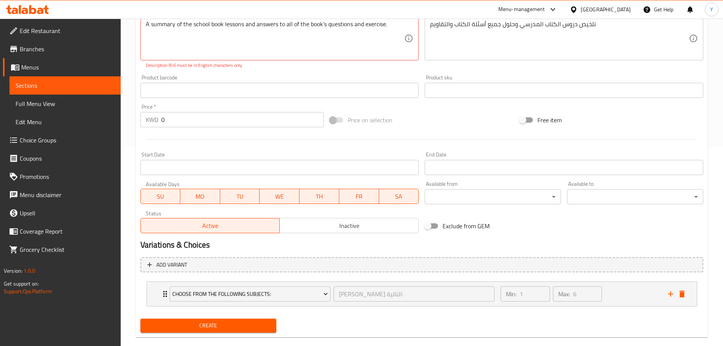
scroll to position [211, 0]
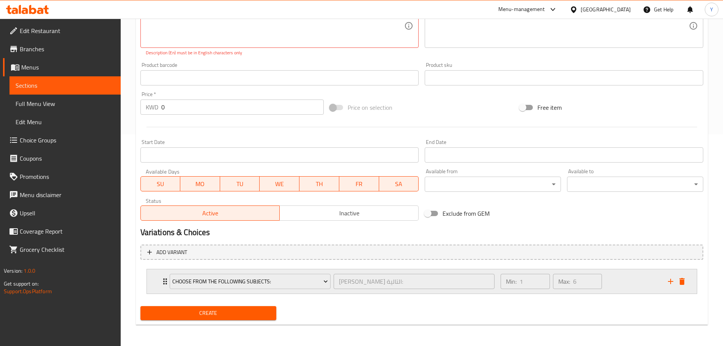
click at [162, 284] on icon "Expand" at bounding box center [165, 281] width 9 height 9
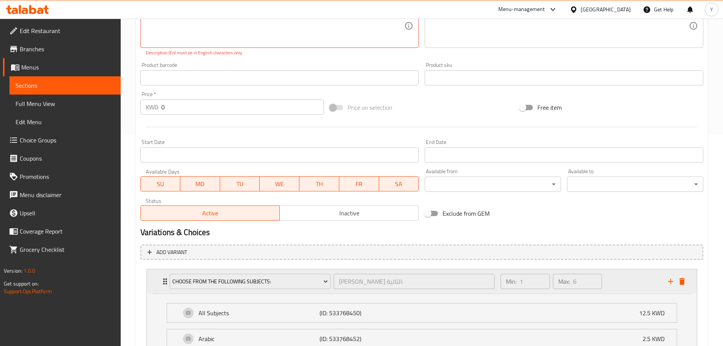
scroll to position [382, 0]
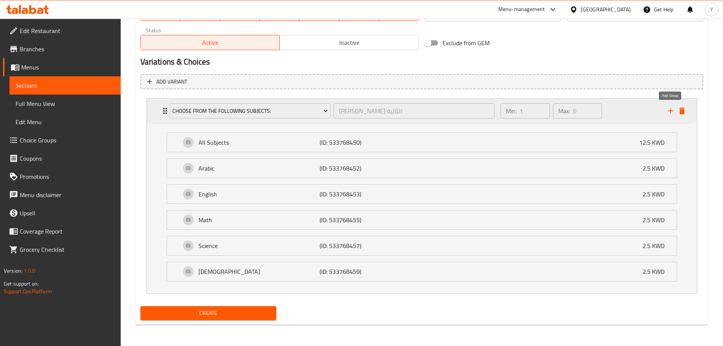
click at [670, 110] on icon "add" at bounding box center [670, 110] width 5 height 5
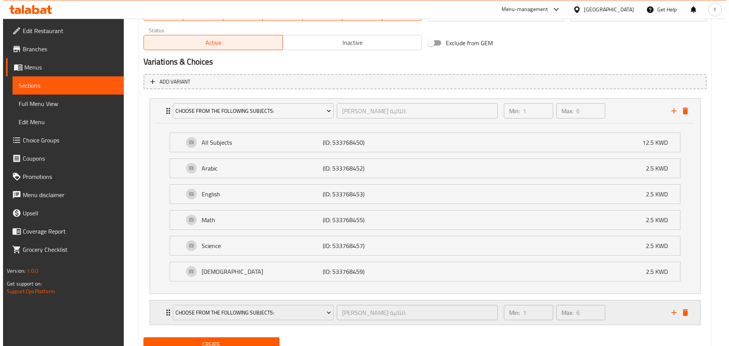
scroll to position [413, 0]
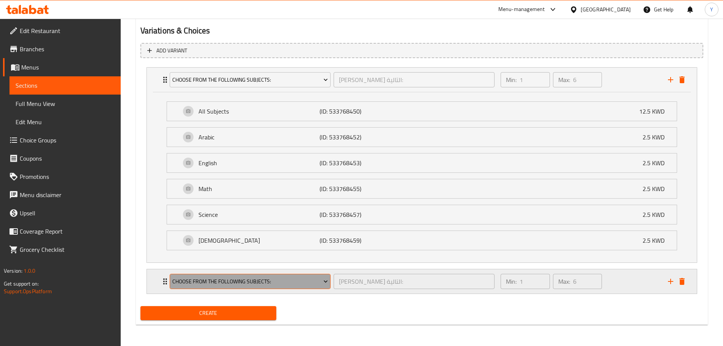
click at [306, 282] on span "Choose From The Following Subjects:" at bounding box center [250, 281] width 156 height 9
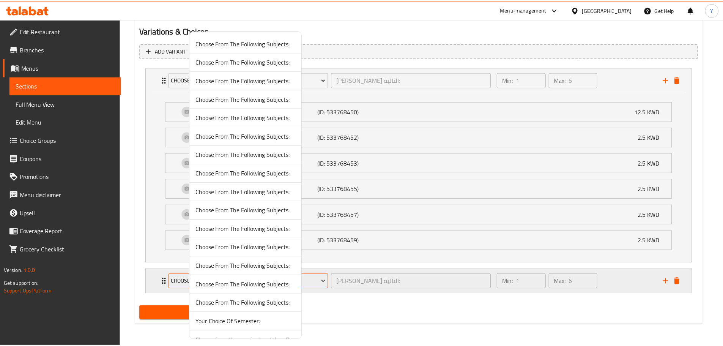
scroll to position [13, 0]
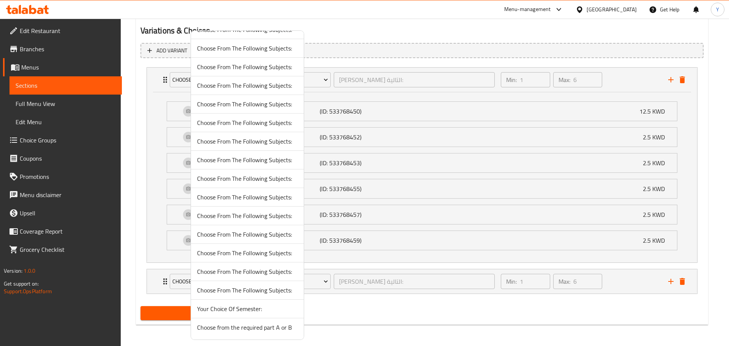
click at [275, 314] on li "Your Choice Of Semester:" at bounding box center [247, 308] width 113 height 19
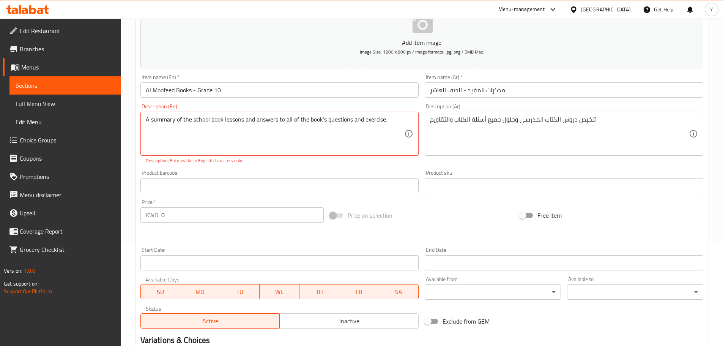
scroll to position [103, 0]
click at [340, 213] on span at bounding box center [336, 215] width 13 height 5
click at [255, 216] on input "0" at bounding box center [242, 215] width 163 height 15
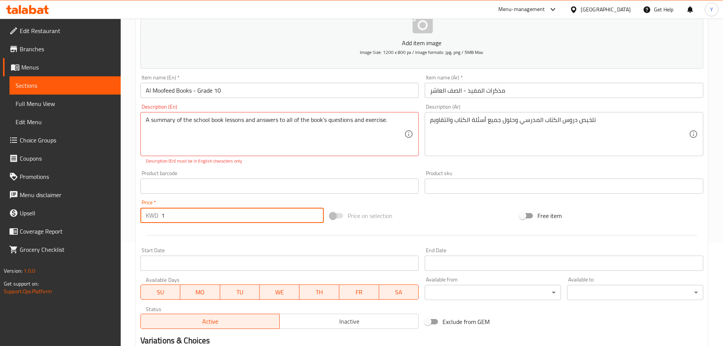
click at [323, 214] on input "1" at bounding box center [242, 215] width 163 height 15
type input "1"
click at [335, 214] on span at bounding box center [336, 215] width 13 height 5
click at [334, 214] on span at bounding box center [336, 215] width 13 height 5
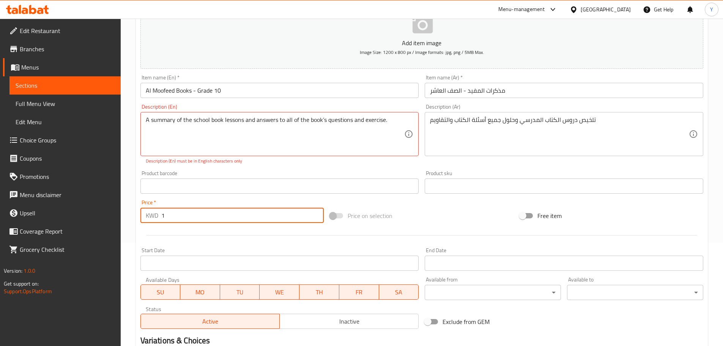
click at [288, 217] on input "1" at bounding box center [242, 215] width 163 height 15
type input "0"
click at [315, 254] on div "Start Date Start Date" at bounding box center [279, 258] width 279 height 23
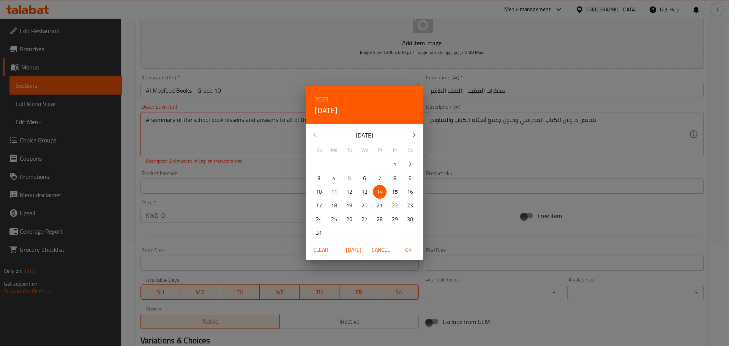
click at [254, 232] on div "2025 Thu, Aug [DATE] Mo Tu We Th Fr Sa 27 28 29 30 31 1 2 3 4 5 6 7 8 9 10 11 1…" at bounding box center [364, 173] width 729 height 346
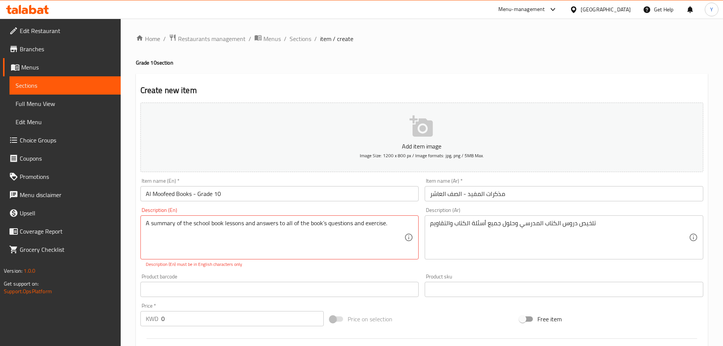
scroll to position [413, 0]
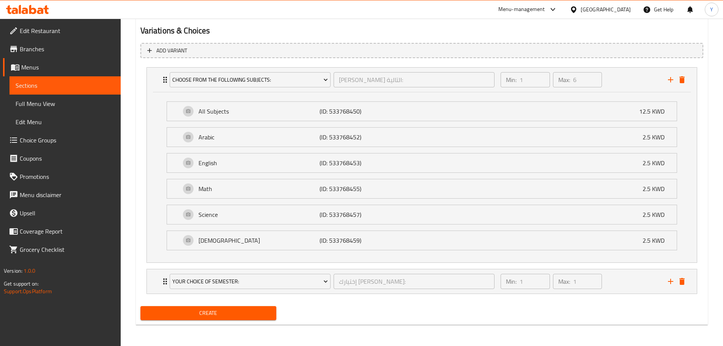
click at [252, 318] on button "Create" at bounding box center [208, 313] width 136 height 14
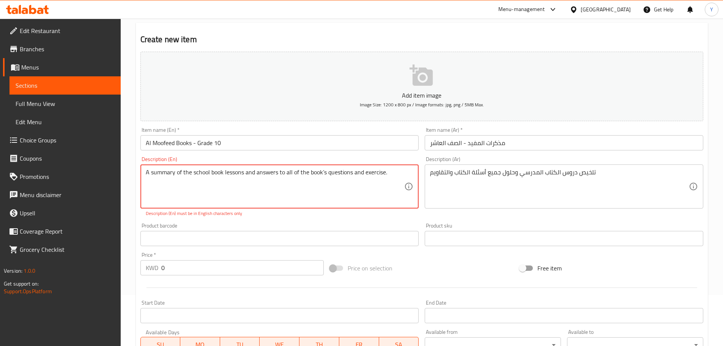
click at [373, 194] on textarea "A summary of the school book lessons and answers to all of the book’s questions…" at bounding box center [275, 187] width 259 height 36
click at [397, 183] on textarea "A summary of the school book lessons and answers to all of the book’s questions…" at bounding box center [275, 187] width 259 height 36
click at [380, 186] on textarea "A summary of the school book lessons and answers to all of the book’s questions…" at bounding box center [275, 187] width 259 height 36
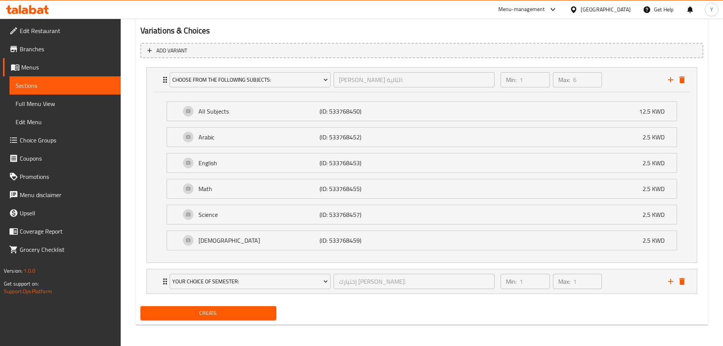
click at [258, 313] on span "Create" at bounding box center [208, 312] width 124 height 9
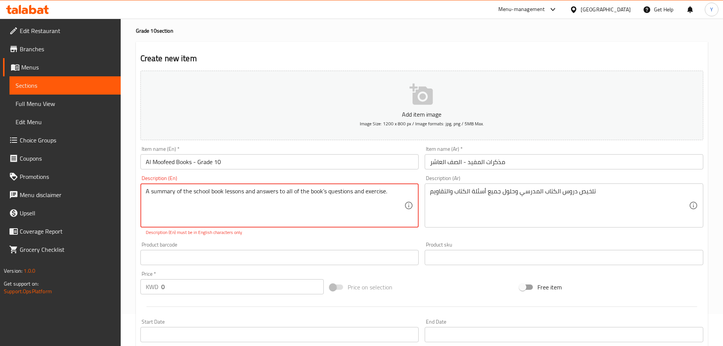
scroll to position [32, 0]
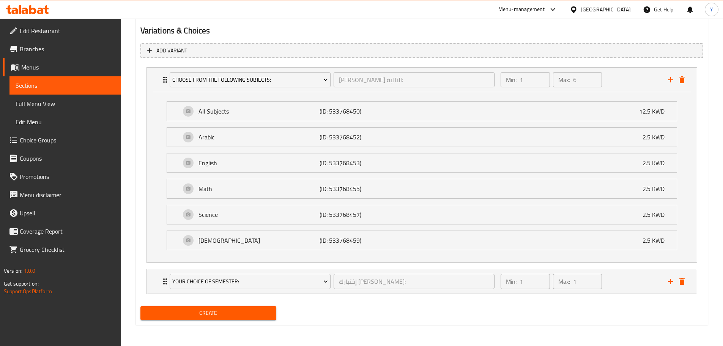
click at [226, 319] on button "Create" at bounding box center [208, 313] width 136 height 14
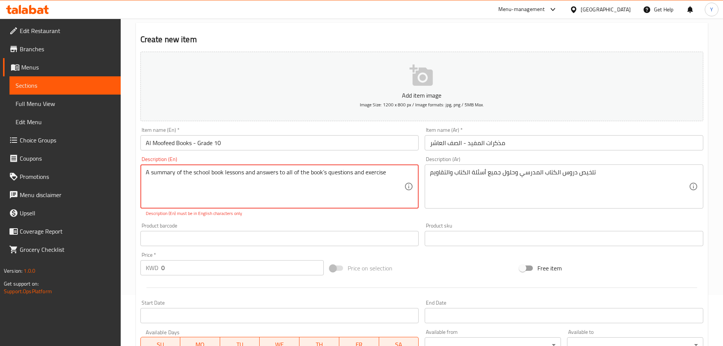
click at [378, 203] on textarea "A summary of the school book lessons and answers to all of the book’s questions…" at bounding box center [275, 187] width 259 height 36
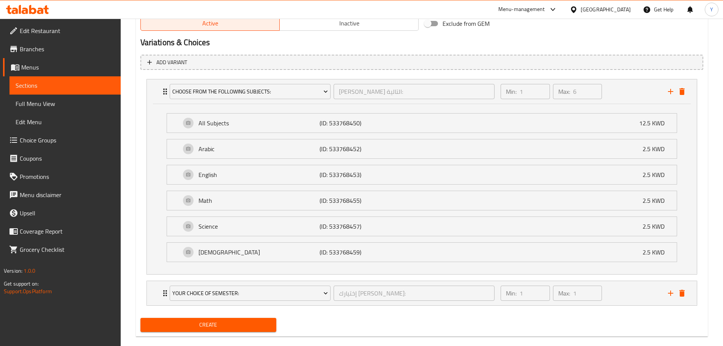
scroll to position [405, 0]
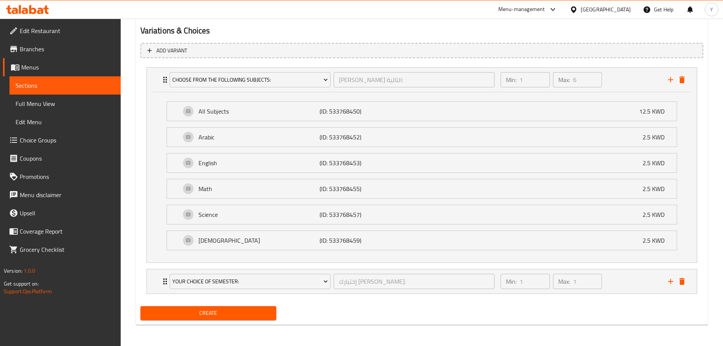
type textarea "A summary of the school book lessons and answers."
click at [252, 317] on span "Create" at bounding box center [208, 312] width 124 height 9
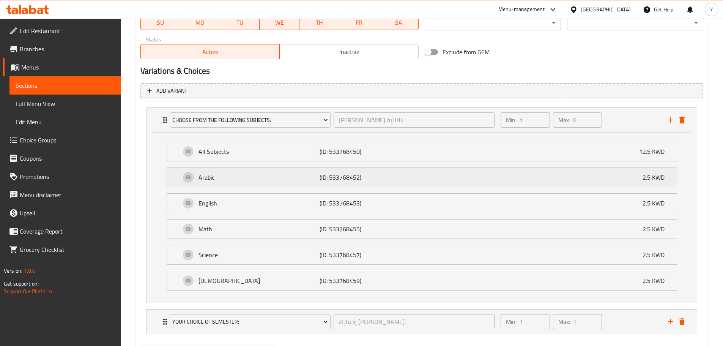
scroll to position [381, 0]
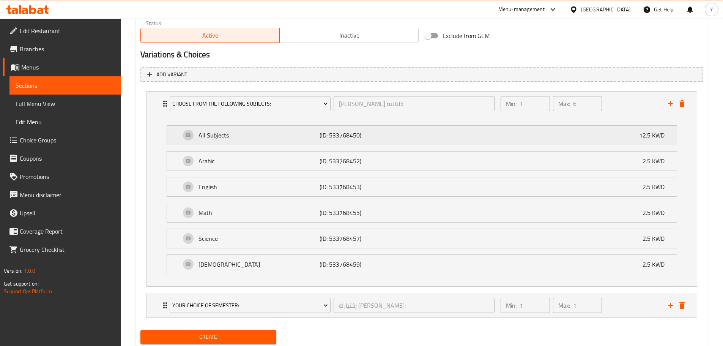
click at [484, 140] on div "All Subjects (ID: 533768450) 12.5 KWD" at bounding box center [424, 135] width 487 height 19
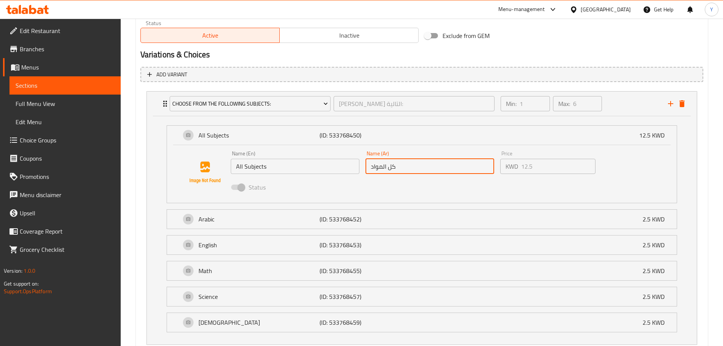
click at [439, 171] on input "كل المواد" at bounding box center [429, 166] width 129 height 15
click at [533, 156] on div "Price KWD 12.5 Price" at bounding box center [547, 162] width 95 height 23
click at [487, 165] on div "Name (En) All Subjects Name (En) Name (Ar) كل المواد Name (Ar) Price KWD 12.5 P…" at bounding box center [430, 173] width 405 height 50
click at [526, 136] on div "All Subjects (ID: 533768450) 12.5 KWD" at bounding box center [424, 135] width 487 height 19
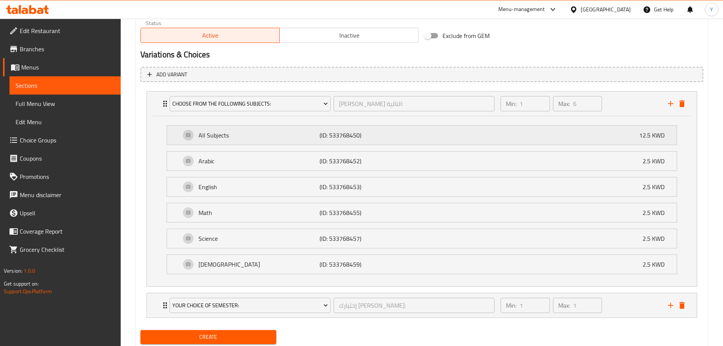
click at [526, 136] on div "All Subjects (ID: 533768450) 12.5 KWD" at bounding box center [424, 135] width 487 height 19
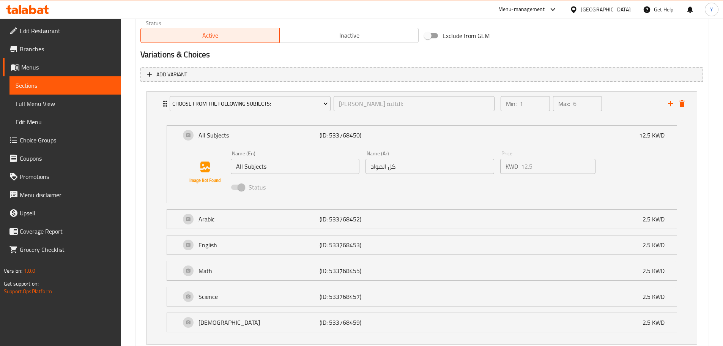
click at [242, 190] on span at bounding box center [238, 187] width 22 height 14
click at [439, 142] on div "All Subjects (ID: 533768450) 12.5 KWD" at bounding box center [424, 135] width 487 height 19
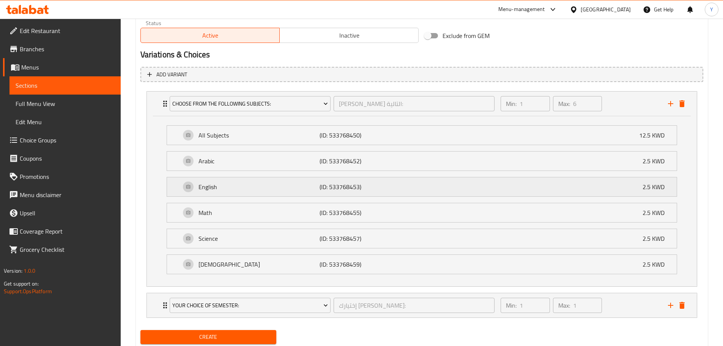
scroll to position [402, 0]
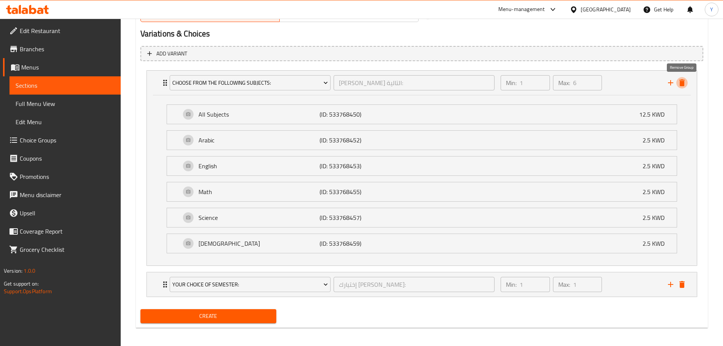
click at [685, 83] on icon "delete" at bounding box center [681, 82] width 9 height 9
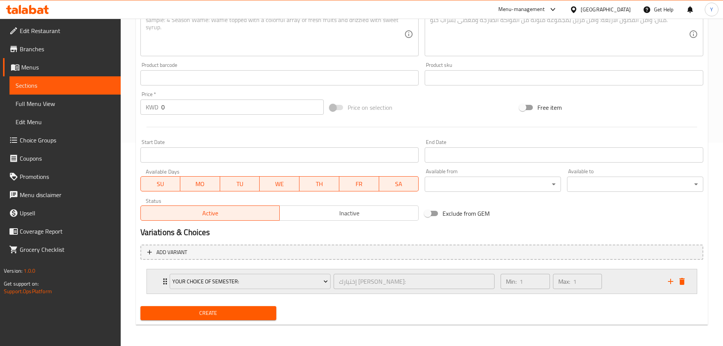
click at [159, 281] on div "Your Choice Of Semester: إختيارك من الفصل الدراسي: ​ Min: 1 ​ Max: 1 ​" at bounding box center [422, 281] width 550 height 24
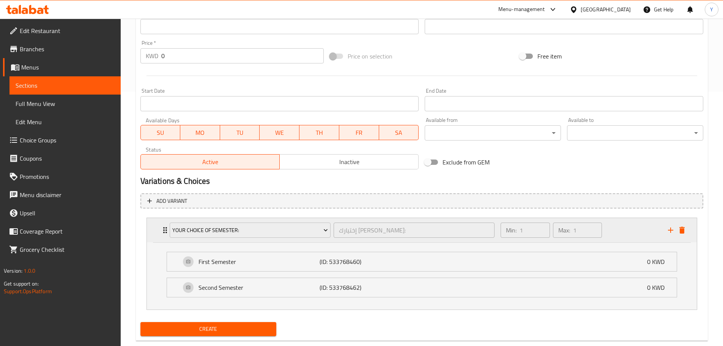
scroll to position [270, 0]
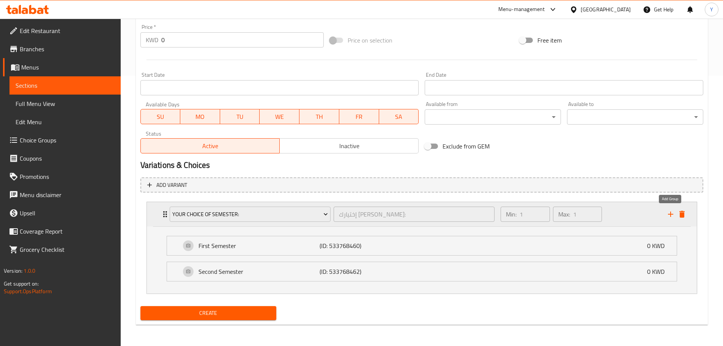
click at [671, 211] on icon "add" at bounding box center [670, 213] width 9 height 9
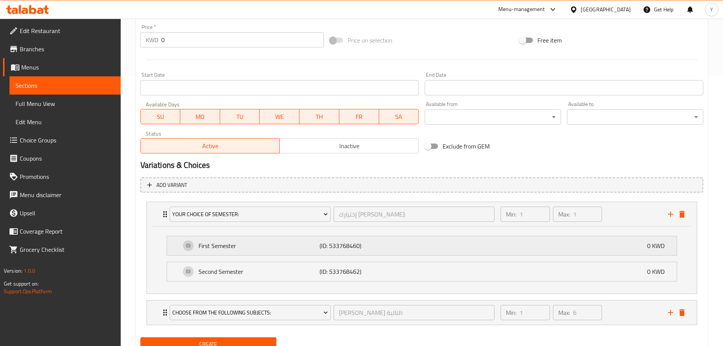
scroll to position [301, 0]
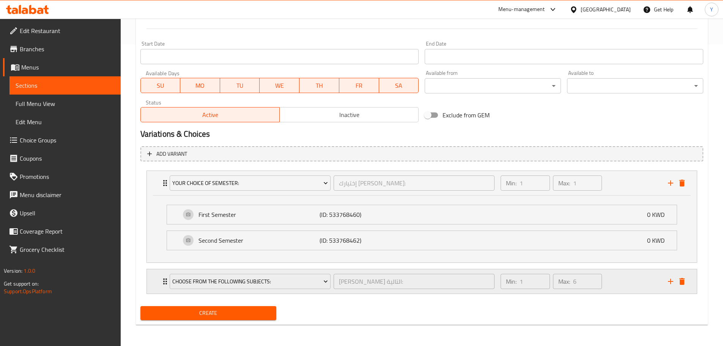
drag, startPoint x: 218, startPoint y: 290, endPoint x: 222, endPoint y: 287, distance: 4.9
click at [218, 290] on div "Choose From The Following Subjects:" at bounding box center [250, 281] width 164 height 18
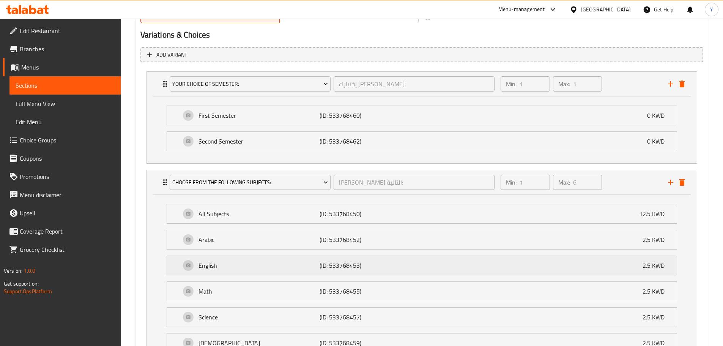
scroll to position [402, 0]
click at [268, 189] on div "Choose From The Following Subjects:" at bounding box center [250, 181] width 164 height 18
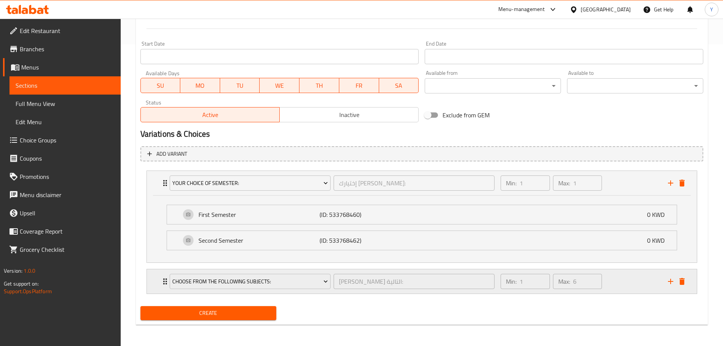
scroll to position [301, 0]
click at [317, 282] on span "Choose From The Following Subjects:" at bounding box center [250, 281] width 156 height 9
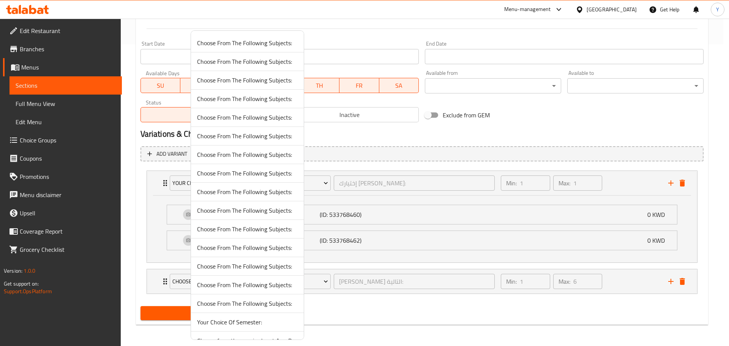
click at [238, 70] on ul "Choose From The Following Subjects: Choose From The Following Subjects: Choose …" at bounding box center [247, 192] width 113 height 316
click at [237, 65] on span "Choose From The Following Subjects:" at bounding box center [247, 61] width 101 height 9
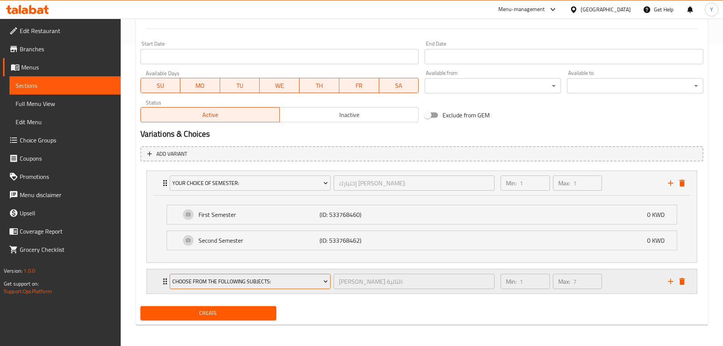
click at [300, 278] on span "Choose From The Following Subjects:" at bounding box center [250, 281] width 156 height 9
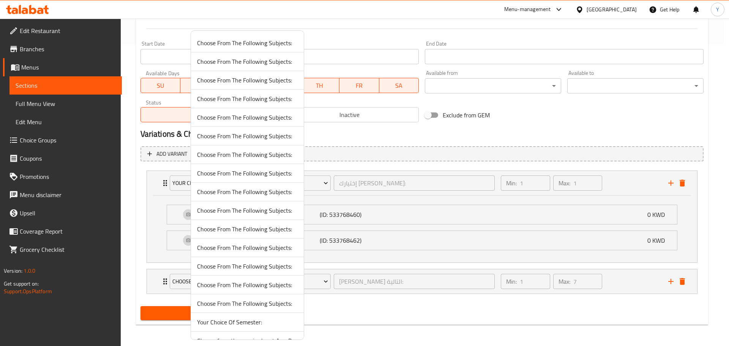
drag, startPoint x: 152, startPoint y: 275, endPoint x: 156, endPoint y: 277, distance: 4.6
click at [153, 275] on div at bounding box center [364, 173] width 729 height 346
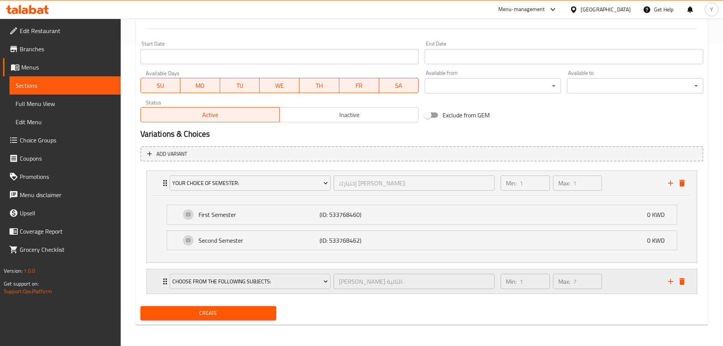
click at [163, 280] on icon "Expand" at bounding box center [165, 281] width 9 height 9
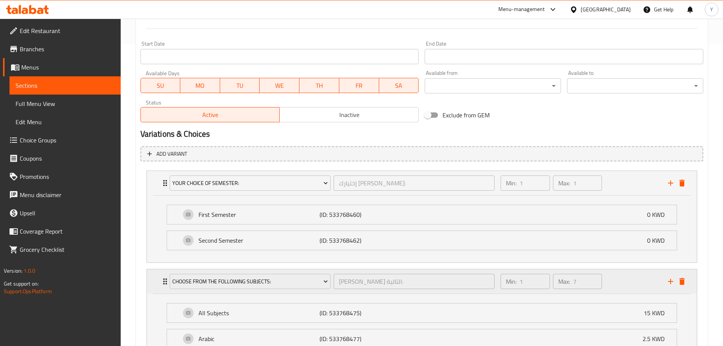
click at [164, 280] on icon "Expand" at bounding box center [165, 281] width 9 height 9
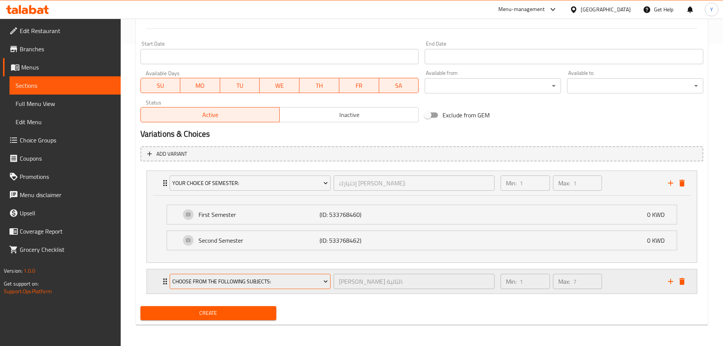
click at [214, 277] on span "Choose From The Following Subjects:" at bounding box center [250, 281] width 156 height 9
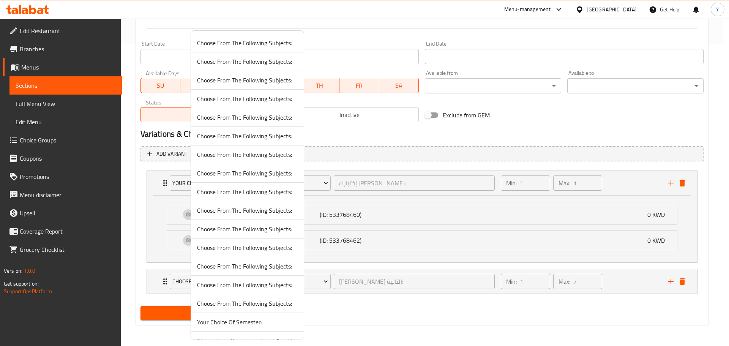
click at [266, 102] on span "Choose From The Following Subjects:" at bounding box center [247, 98] width 101 height 9
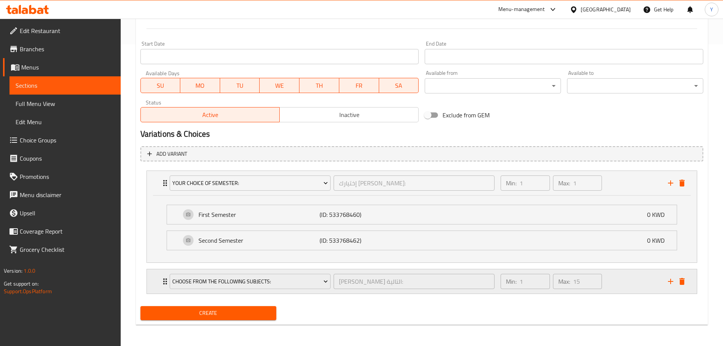
click at [165, 284] on div "Choose From The Following Subjects: اختر من المواد التالية: ​" at bounding box center [332, 281] width 334 height 24
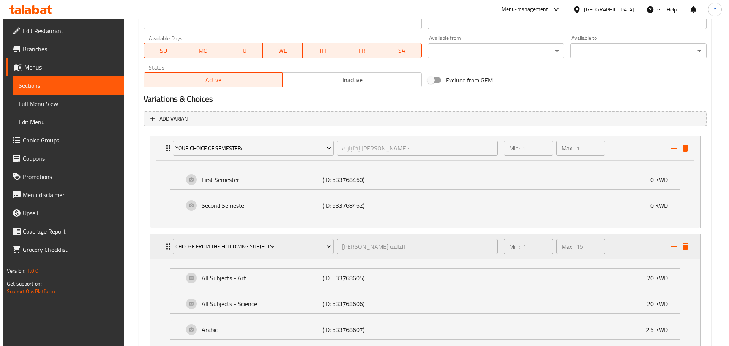
scroll to position [336, 0]
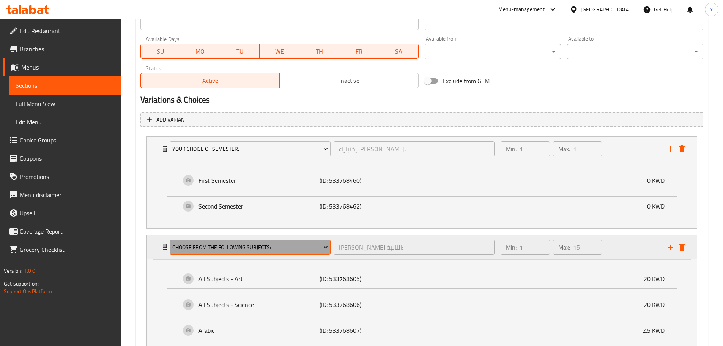
click at [268, 252] on span "Choose From The Following Subjects:" at bounding box center [250, 247] width 156 height 9
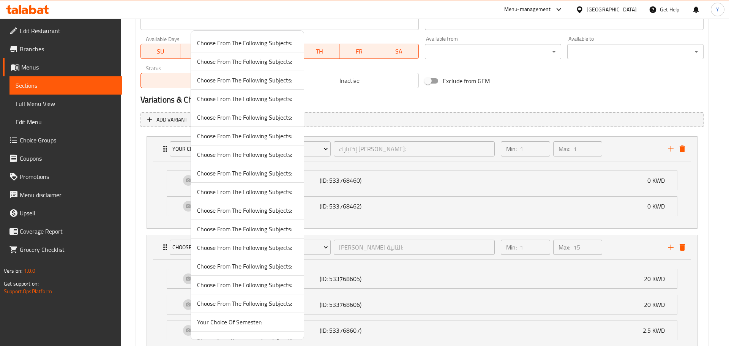
click at [258, 287] on span "Choose From The Following Subjects:" at bounding box center [247, 284] width 101 height 9
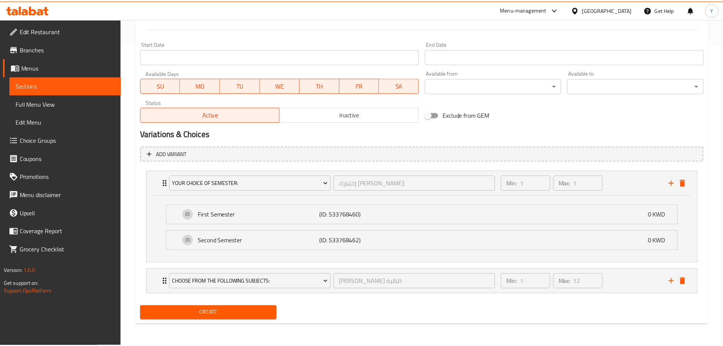
scroll to position [301, 0]
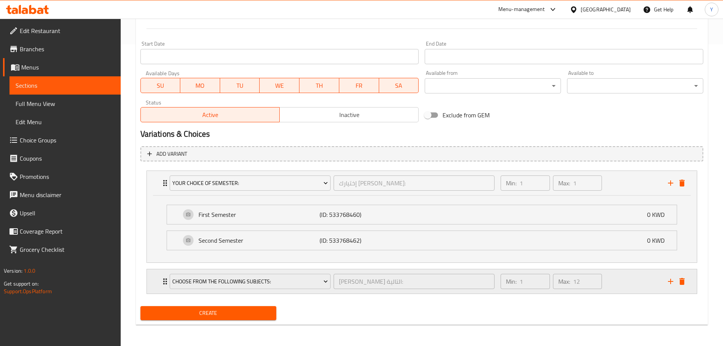
click at [165, 286] on div "Choose From The Following Subjects: اختر من المواد التالية: ​" at bounding box center [332, 281] width 334 height 24
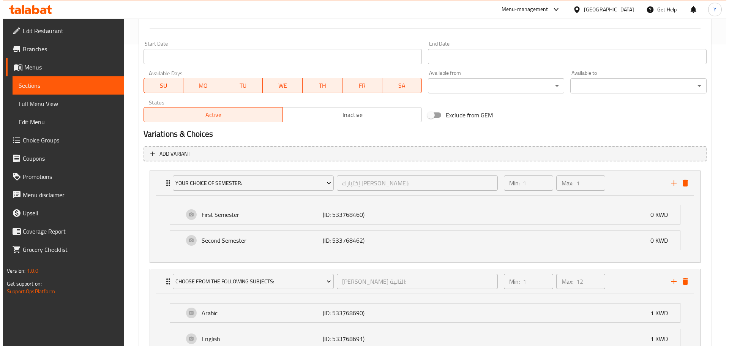
scroll to position [336, 0]
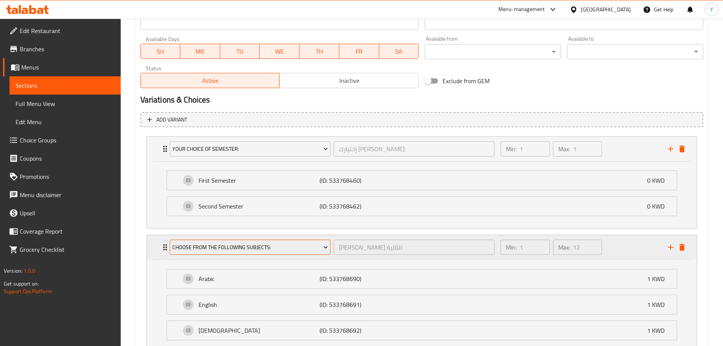
click at [207, 252] on button "Choose From The Following Subjects:" at bounding box center [250, 246] width 161 height 15
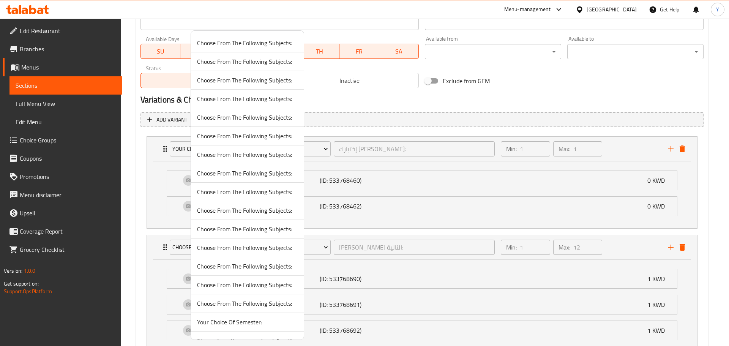
click at [213, 274] on li "Choose From The Following Subjects:" at bounding box center [247, 266] width 113 height 19
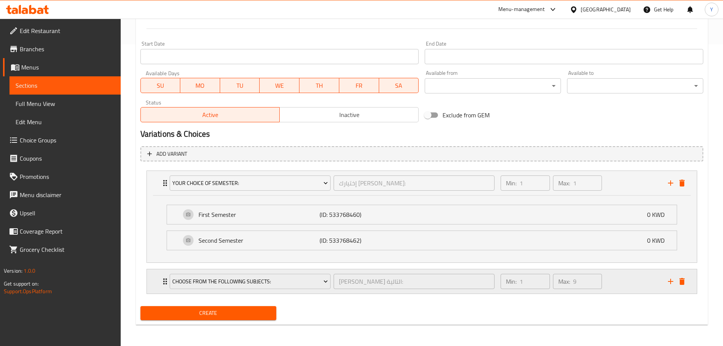
click at [165, 281] on div "Choose From The Following Subjects: اختر من المواد التالية: ​" at bounding box center [332, 281] width 334 height 24
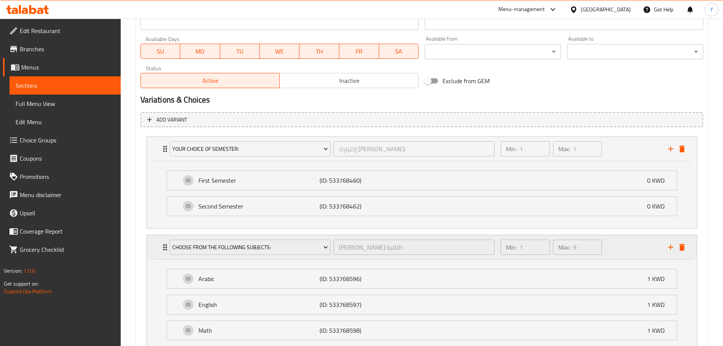
click at [213, 255] on div "Choose From The Following Subjects:" at bounding box center [250, 247] width 164 height 18
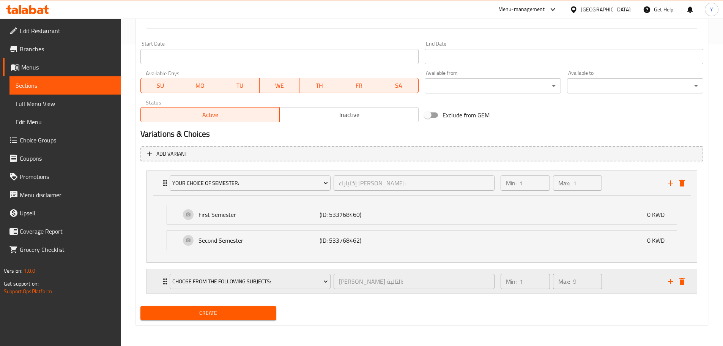
scroll to position [301, 0]
click at [228, 284] on span "Choose From The Following Subjects:" at bounding box center [250, 281] width 156 height 9
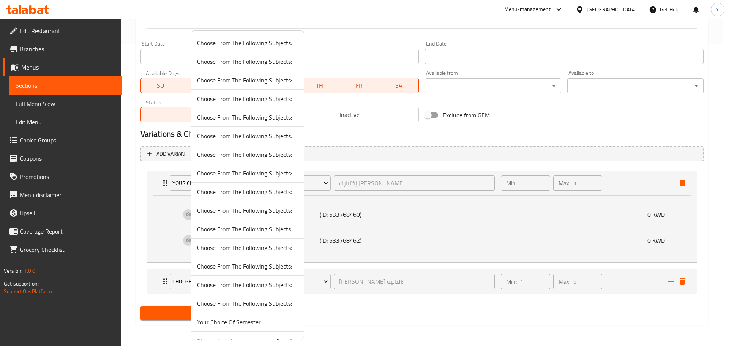
click at [226, 309] on li "Choose From The Following Subjects:" at bounding box center [247, 303] width 113 height 19
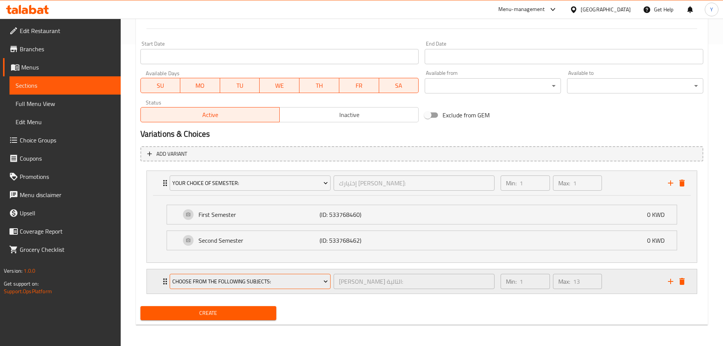
click at [228, 277] on span "Choose From The Following Subjects:" at bounding box center [250, 281] width 156 height 9
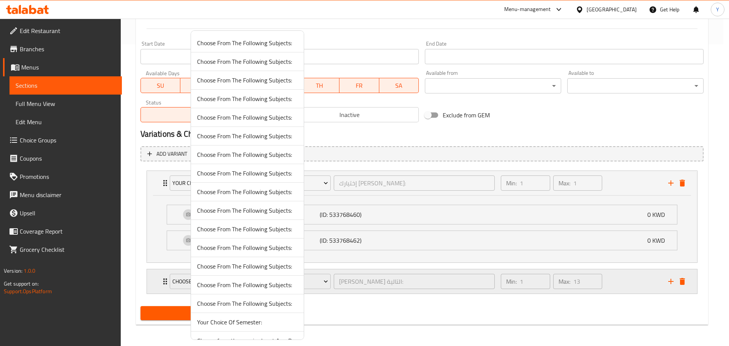
click at [159, 283] on div at bounding box center [364, 173] width 729 height 346
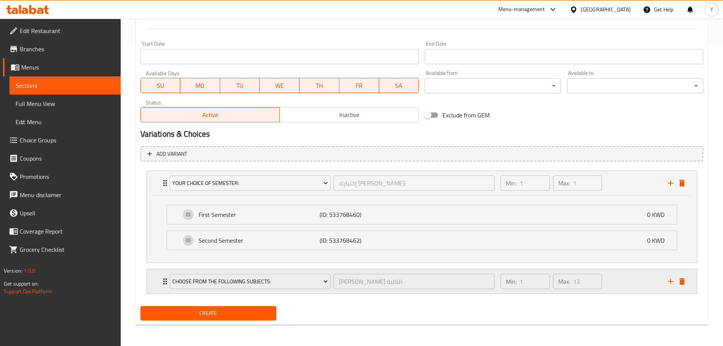
click at [167, 282] on div "Choose From The Following Subjects: اختر من المواد التالية: ​" at bounding box center [332, 281] width 334 height 24
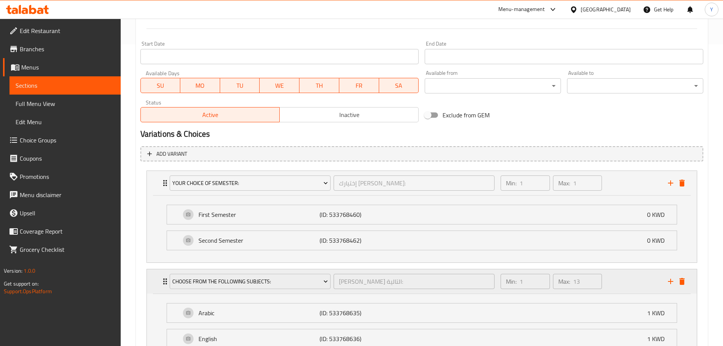
click at [167, 281] on div "Choose From The Following Subjects: اختر من المواد التالية: ​" at bounding box center [332, 281] width 334 height 24
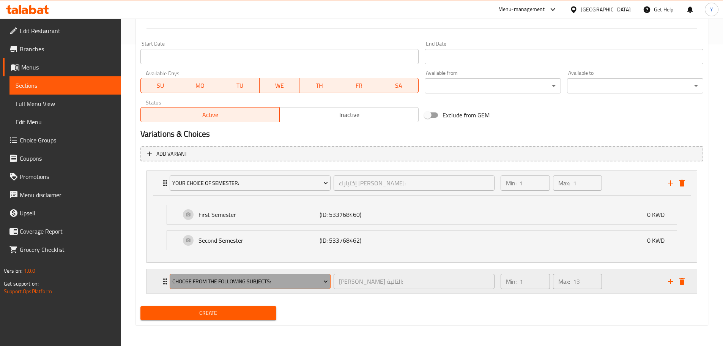
click at [189, 283] on span "Choose From The Following Subjects:" at bounding box center [250, 281] width 156 height 9
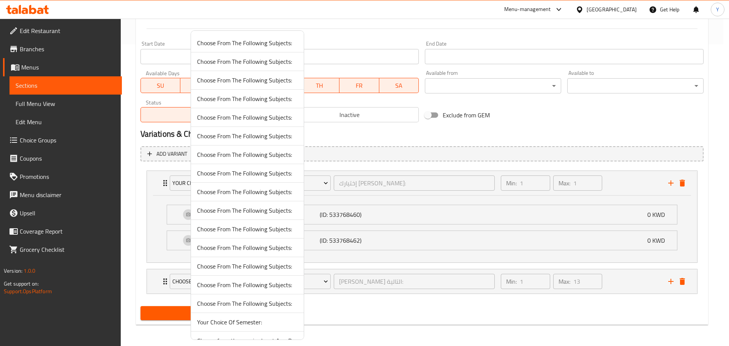
click at [230, 114] on span "Choose From The Following Subjects:" at bounding box center [247, 117] width 101 height 9
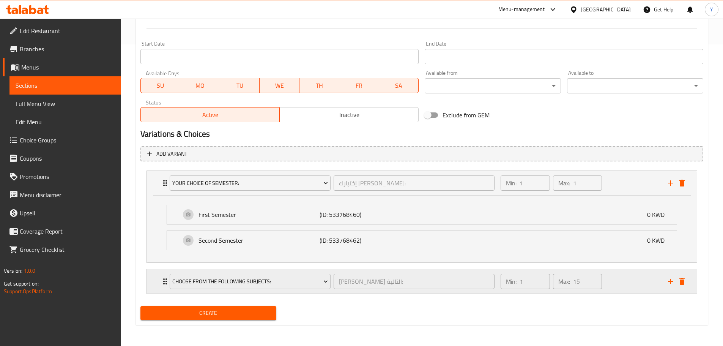
click at [163, 280] on icon "Expand" at bounding box center [165, 281] width 9 height 9
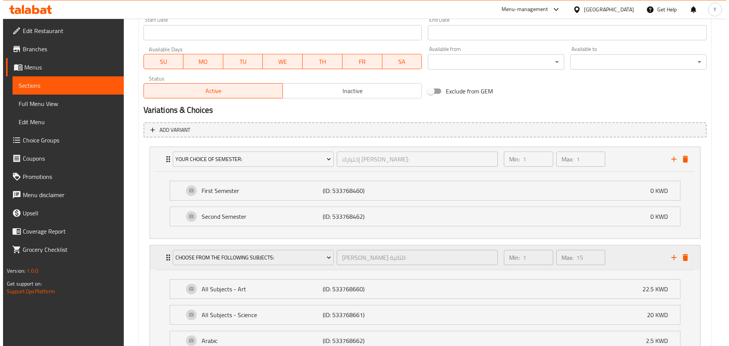
scroll to position [315, 0]
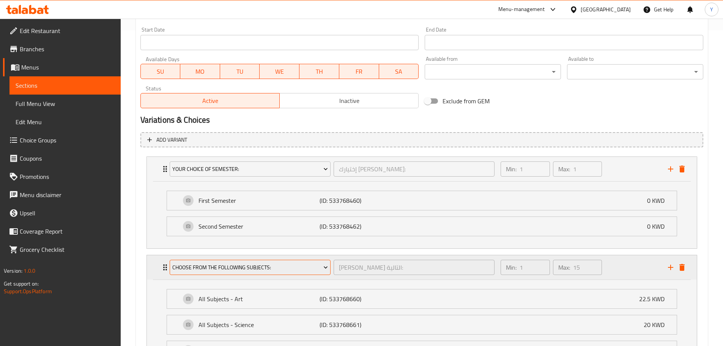
click at [232, 261] on button "Choose From The Following Subjects:" at bounding box center [250, 267] width 161 height 15
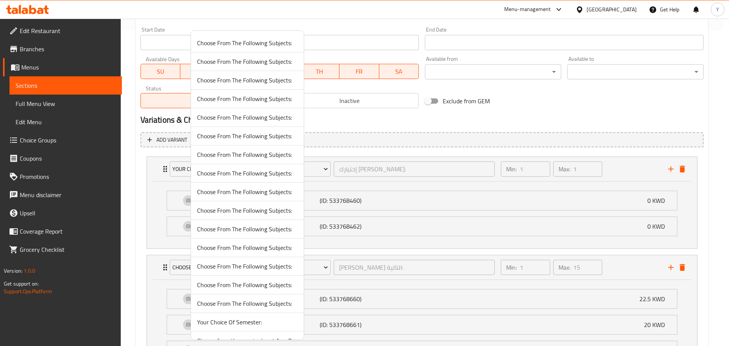
click at [241, 81] on span "Choose From The Following Subjects:" at bounding box center [247, 80] width 101 height 9
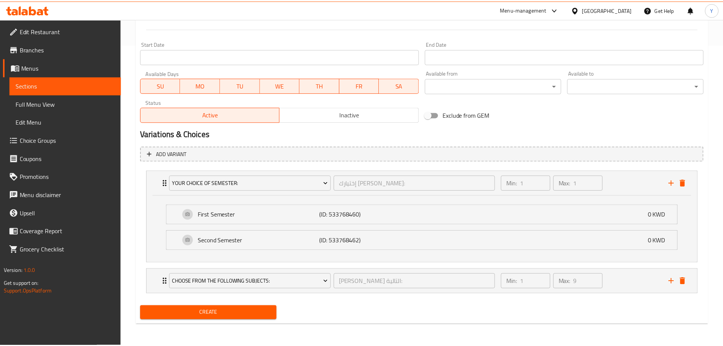
scroll to position [301, 0]
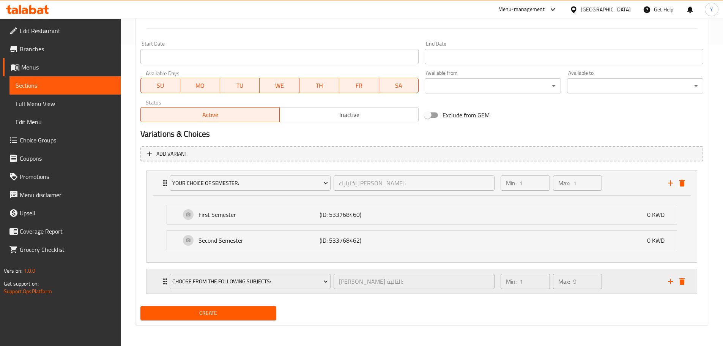
click at [164, 282] on icon "Expand" at bounding box center [165, 281] width 4 height 6
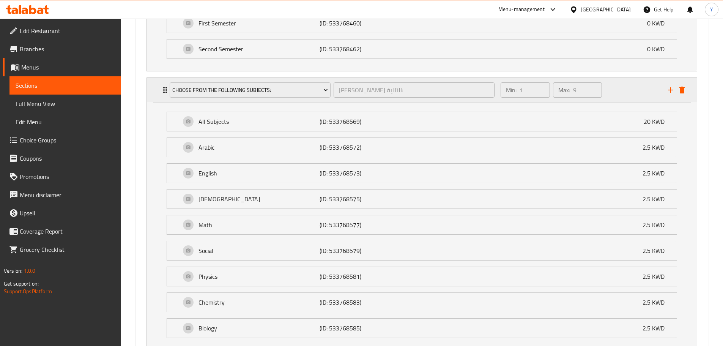
scroll to position [549, 0]
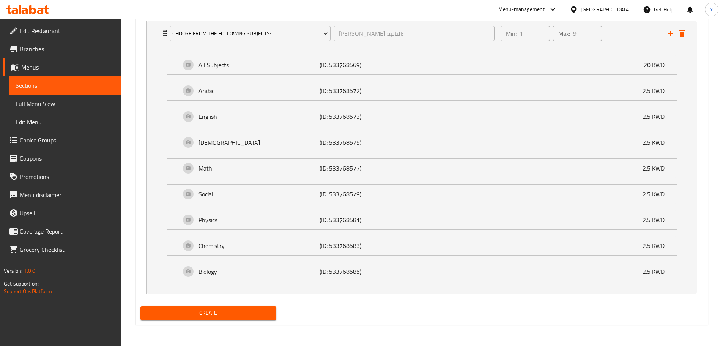
click at [189, 312] on span "Create" at bounding box center [208, 312] width 124 height 9
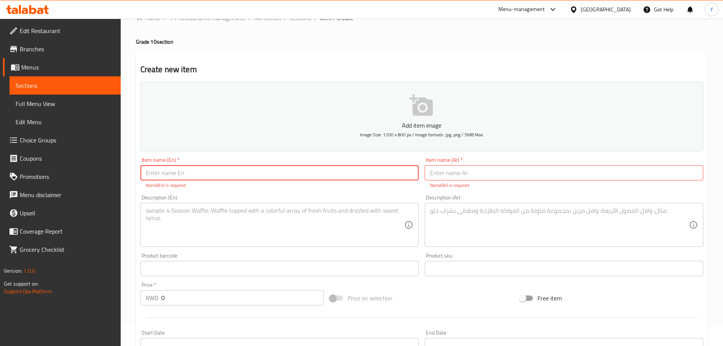
scroll to position [0, 0]
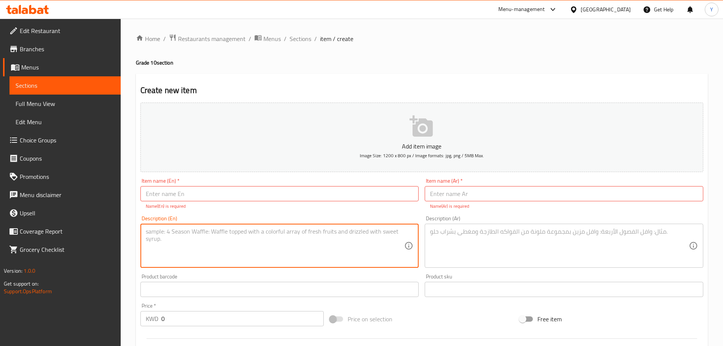
click at [321, 261] on textarea at bounding box center [275, 246] width 259 height 36
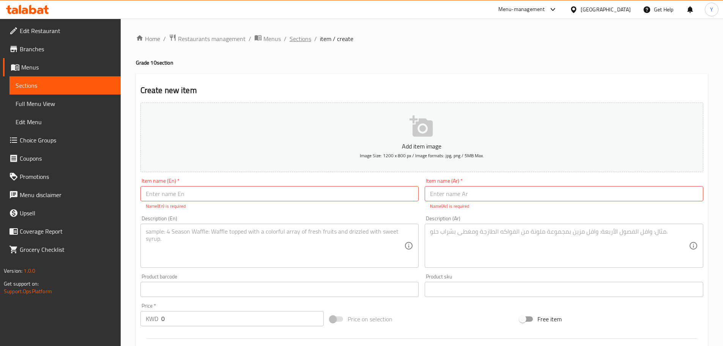
click at [302, 39] on span "Sections" at bounding box center [301, 38] width 22 height 9
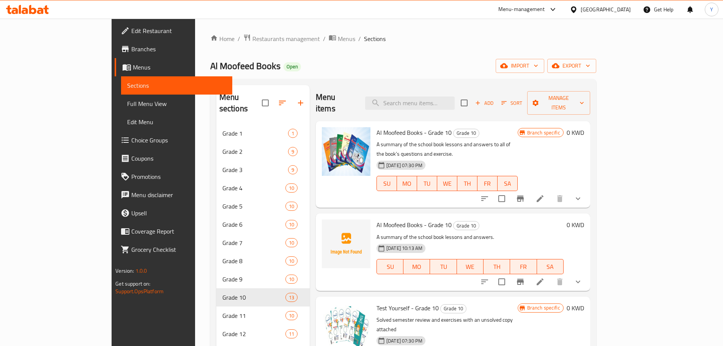
click at [545, 277] on icon at bounding box center [540, 281] width 9 height 9
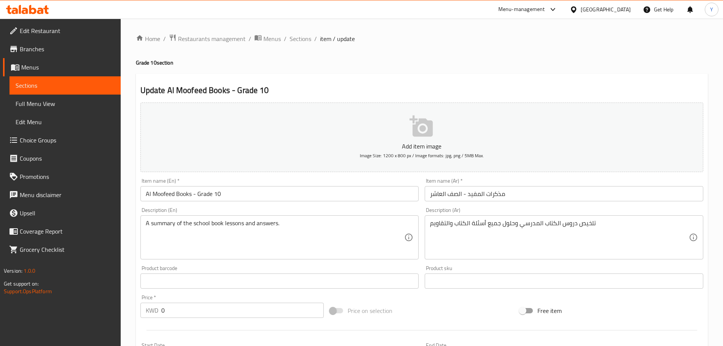
scroll to position [234, 0]
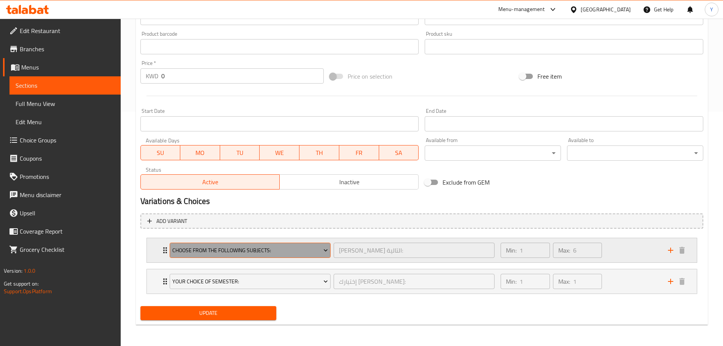
click at [181, 252] on span "Choose From The Following Subjects:" at bounding box center [250, 250] width 156 height 9
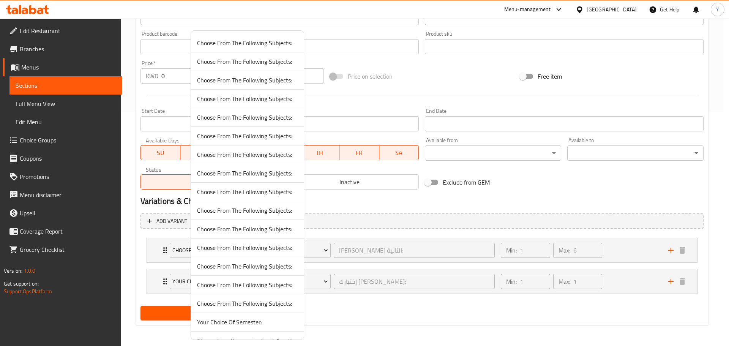
click at [277, 83] on span "Choose From The Following Subjects:" at bounding box center [247, 80] width 101 height 9
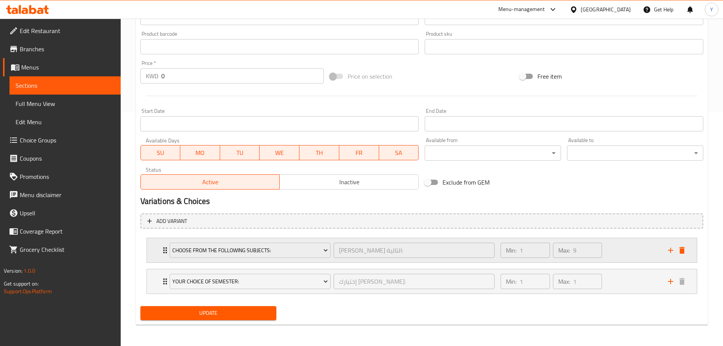
click at [164, 247] on icon "Expand" at bounding box center [165, 250] width 9 height 9
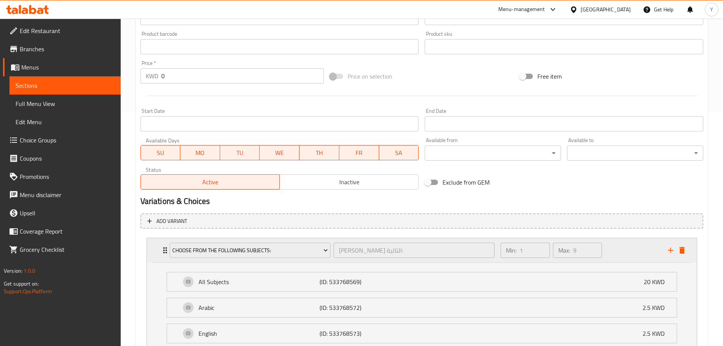
click at [164, 247] on icon "Expand" at bounding box center [165, 250] width 9 height 9
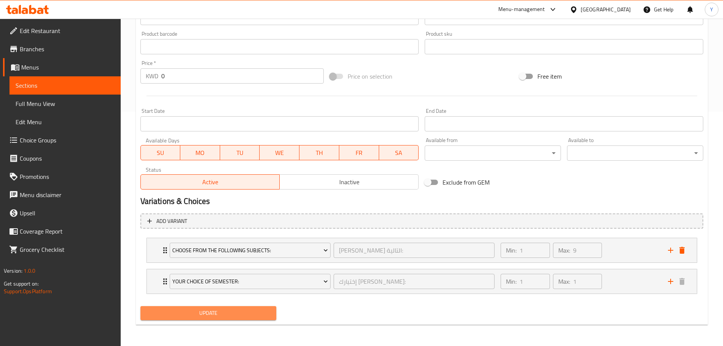
click at [193, 314] on span "Update" at bounding box center [208, 312] width 124 height 9
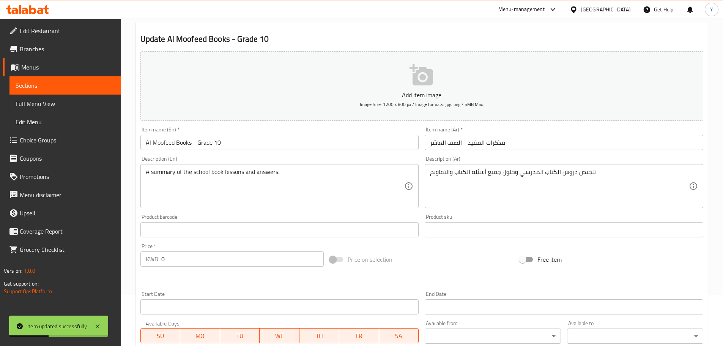
scroll to position [0, 0]
